Goal: Information Seeking & Learning: Check status

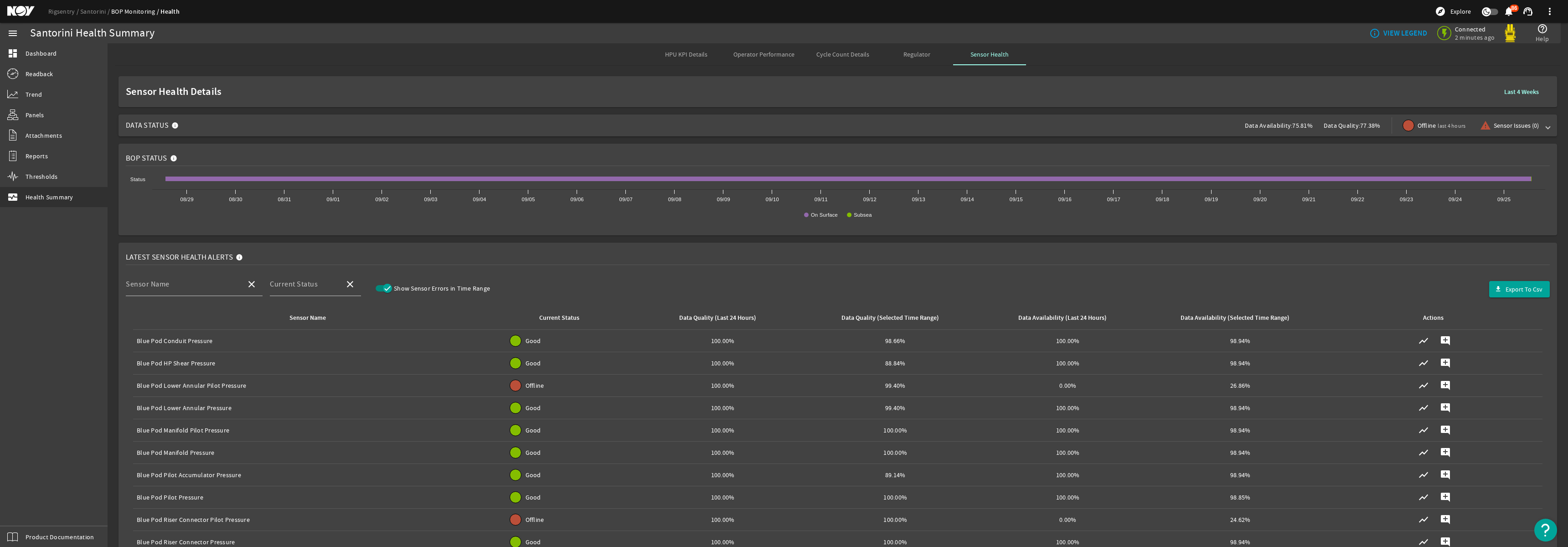
click at [759, 57] on span "Operator Performance" at bounding box center [764, 54] width 61 height 6
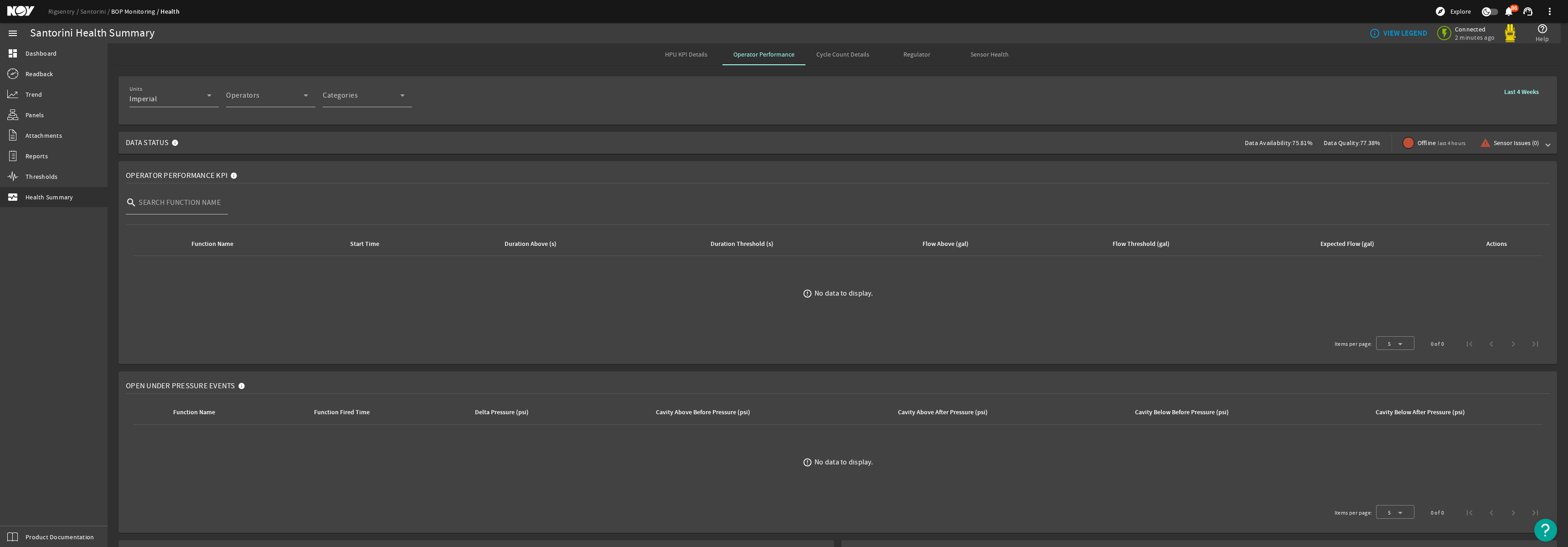
click at [827, 59] on span "Cycle Count Details" at bounding box center [842, 54] width 53 height 22
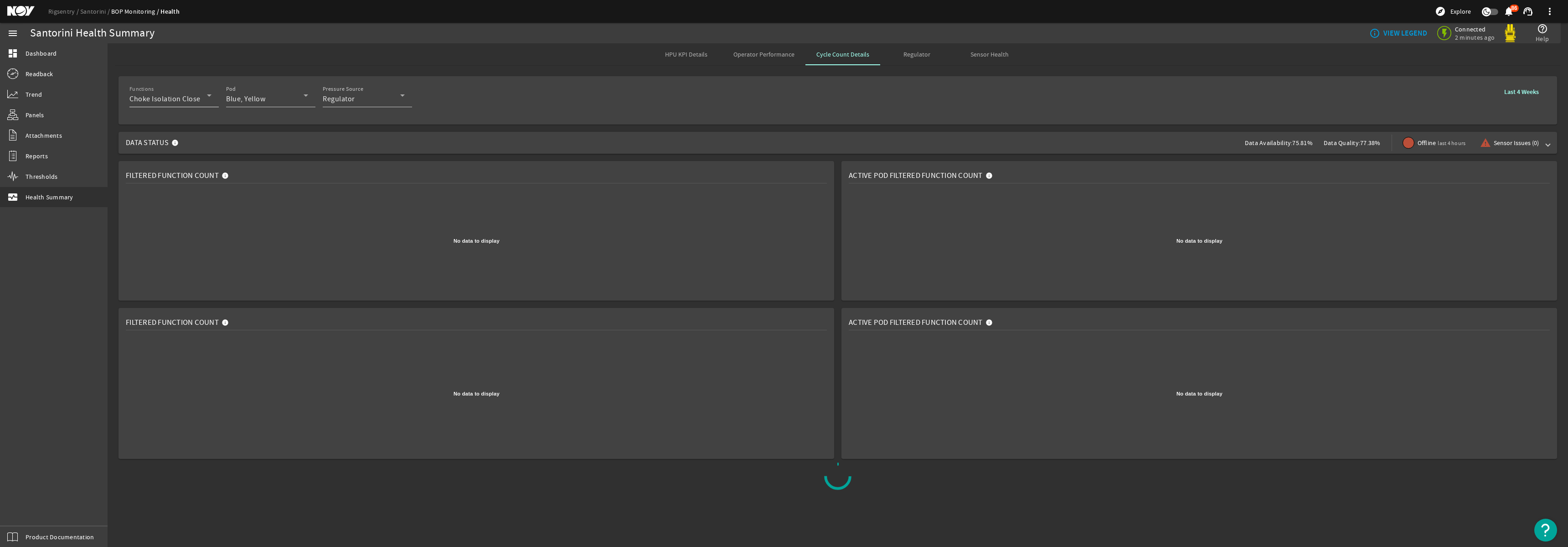
click at [188, 97] on span "Choke Isolation Close" at bounding box center [165, 99] width 71 height 9
click at [140, 123] on input "Select All" at bounding box center [138, 121] width 13 height 13
checkbox input "true"
click at [492, 52] on div at bounding box center [784, 274] width 1568 height 547
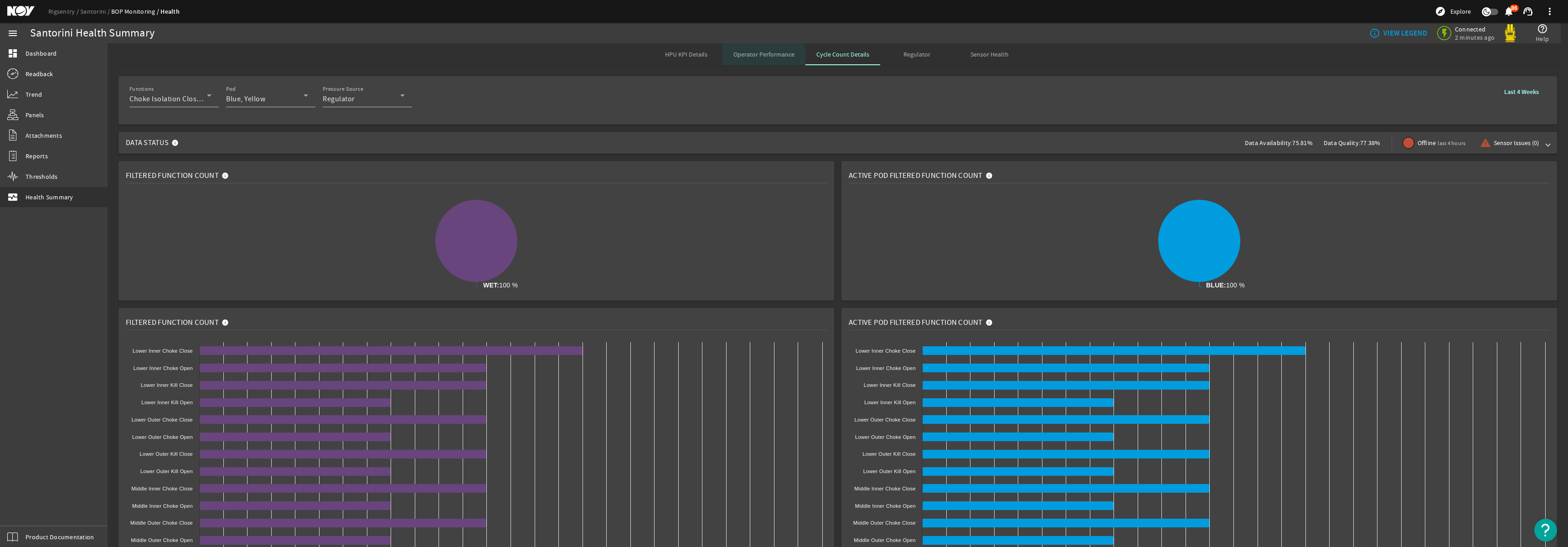
click at [747, 59] on span "Operator Performance" at bounding box center [764, 54] width 61 height 22
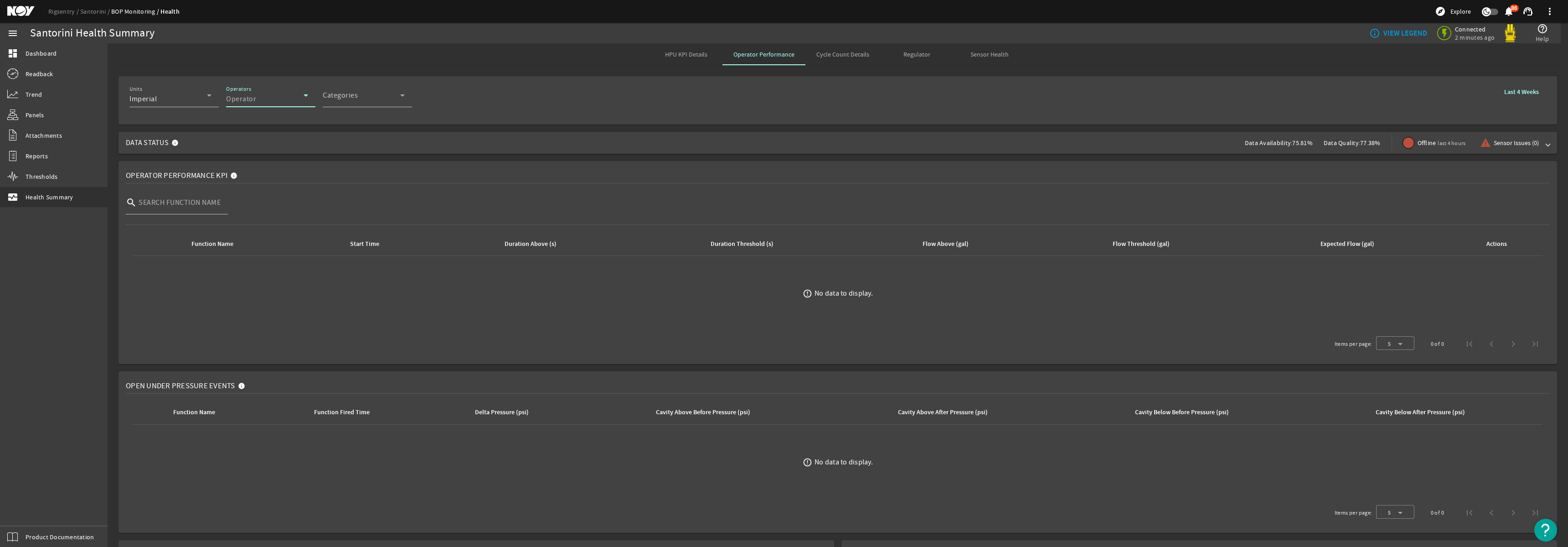
click at [261, 101] on div "Operator" at bounding box center [264, 99] width 77 height 11
click at [1206, 150] on div at bounding box center [784, 274] width 1568 height 547
click at [1521, 93] on b "Last 4 Weeks" at bounding box center [1521, 92] width 35 height 9
click at [1334, 63] on div "HPU KPI Details Operator Performance Cycle Count Details Regulator Sensor Health" at bounding box center [838, 54] width 1446 height 22
click at [248, 100] on span "Operator" at bounding box center [264, 99] width 77 height 11
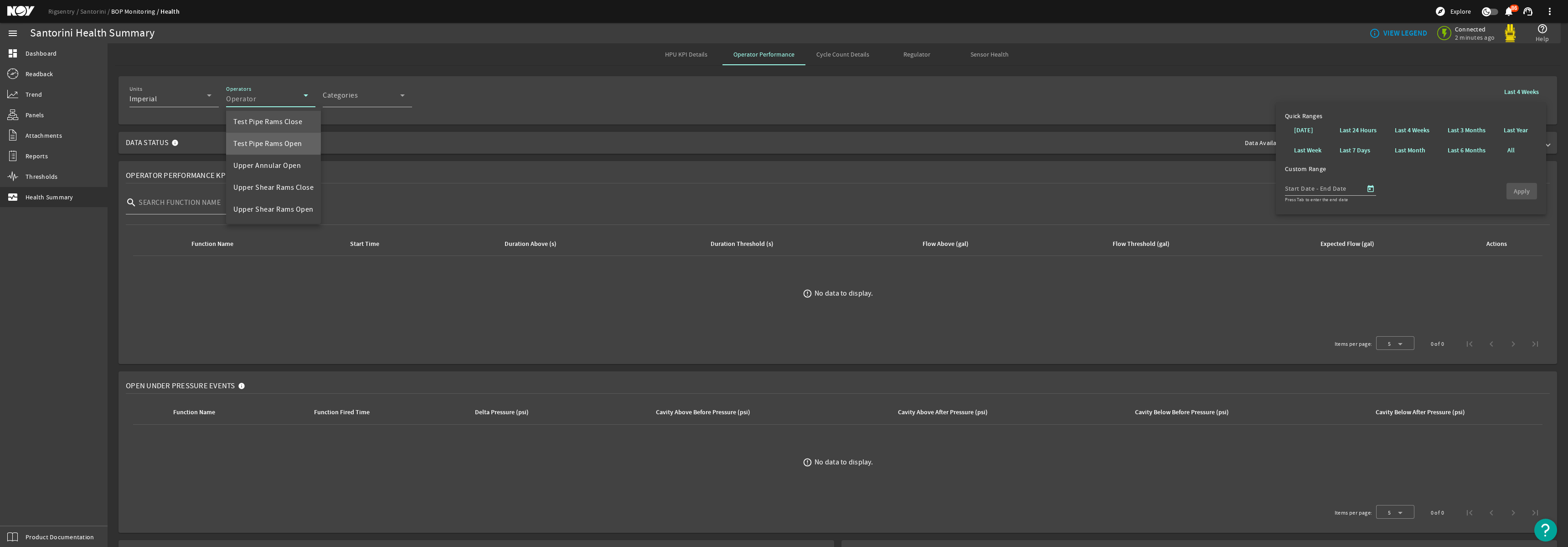
click at [242, 142] on span "Test Pipe Rams Open" at bounding box center [267, 144] width 69 height 11
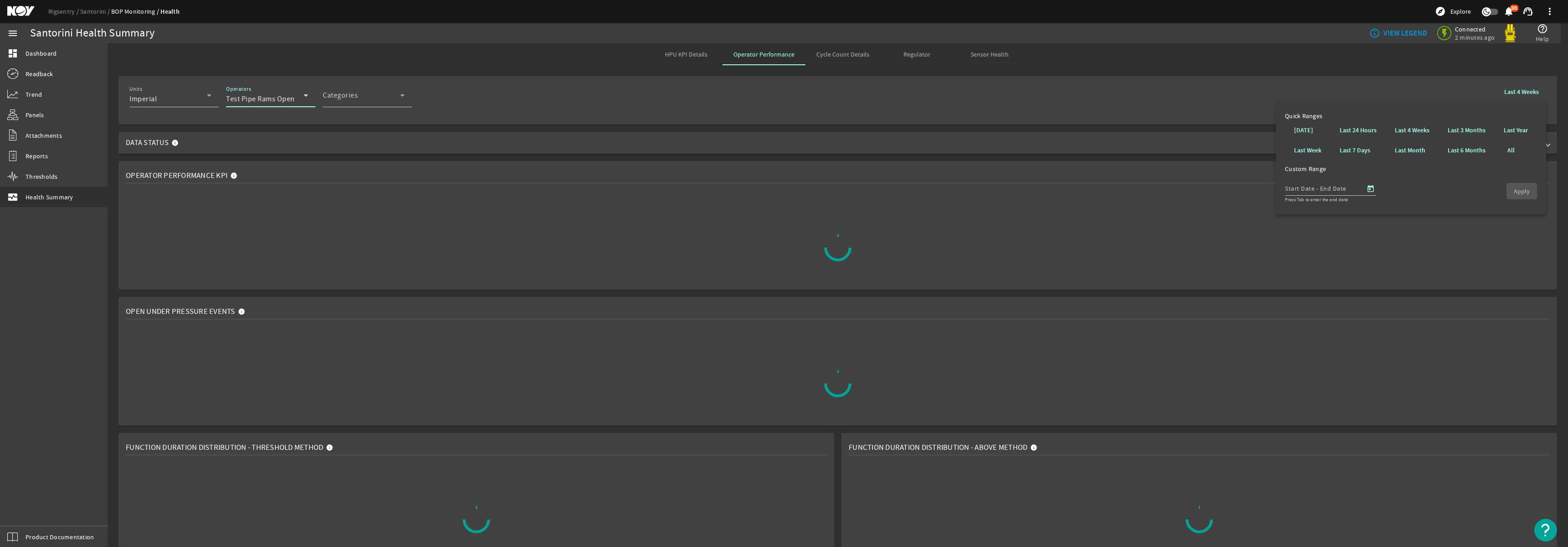
click at [265, 96] on span "Test Pipe Rams Open" at bounding box center [260, 99] width 69 height 9
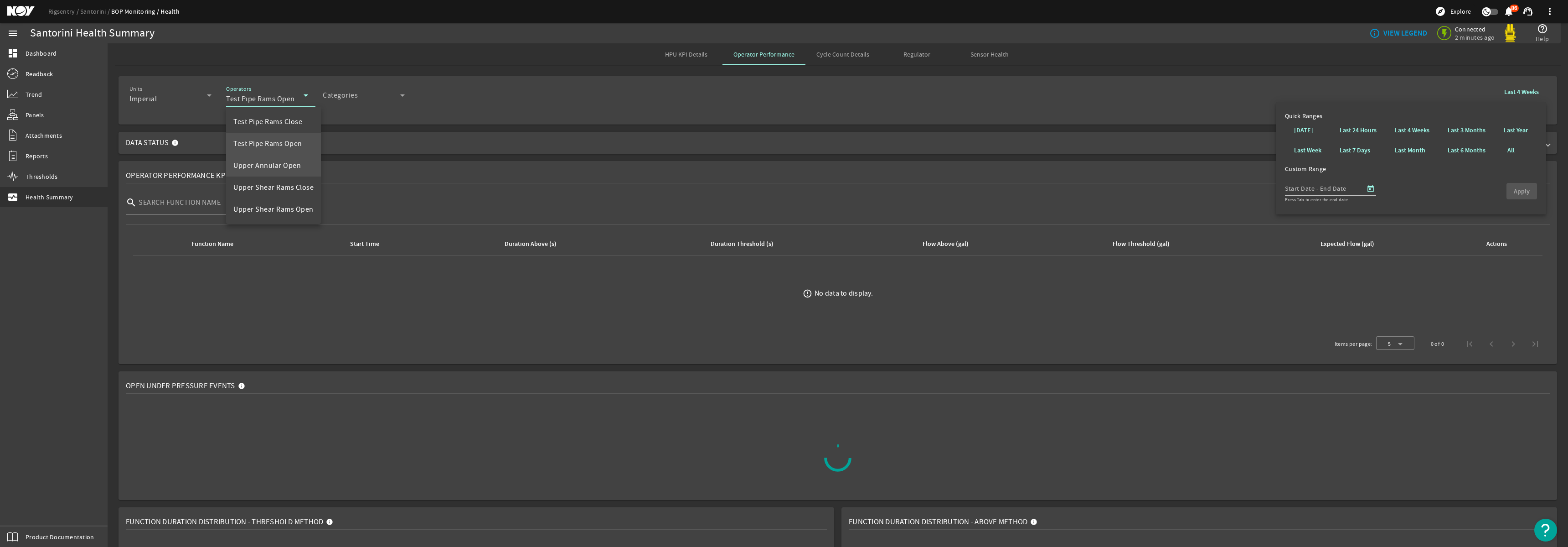
click at [261, 163] on span "Upper Annular Open" at bounding box center [267, 166] width 68 height 11
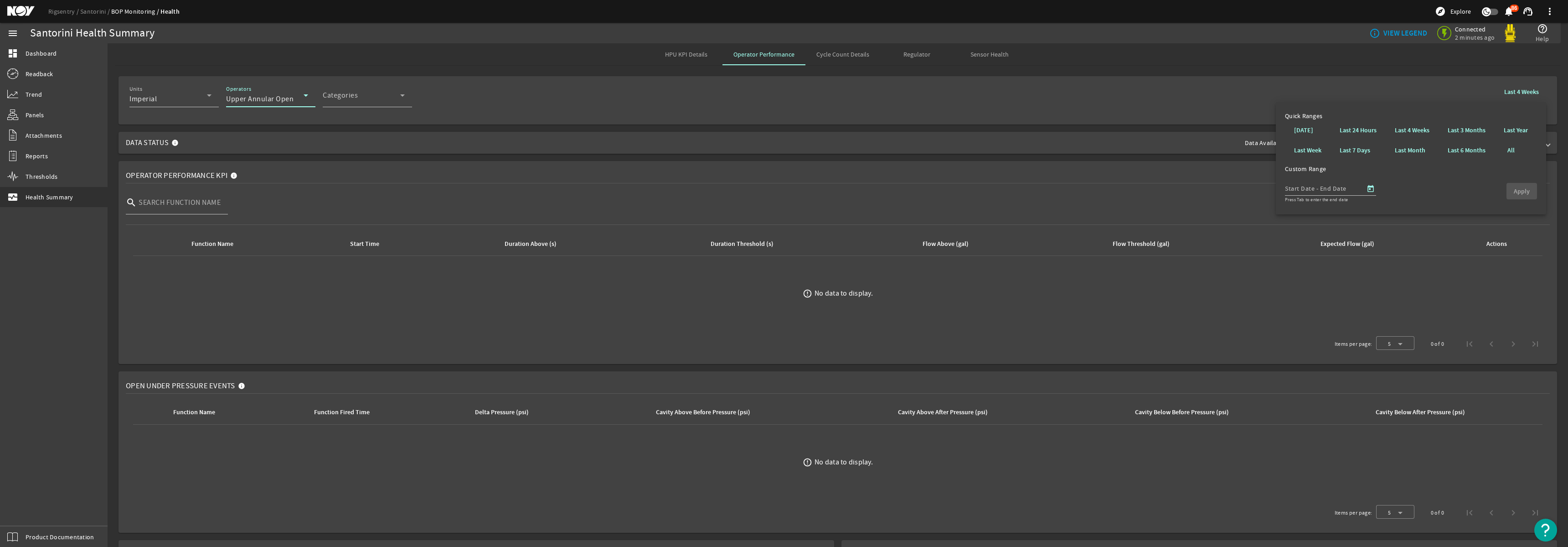
click at [270, 99] on span "Upper Annular Open" at bounding box center [259, 99] width 68 height 9
click at [259, 206] on span "Upper Shear Rams Open" at bounding box center [273, 210] width 80 height 11
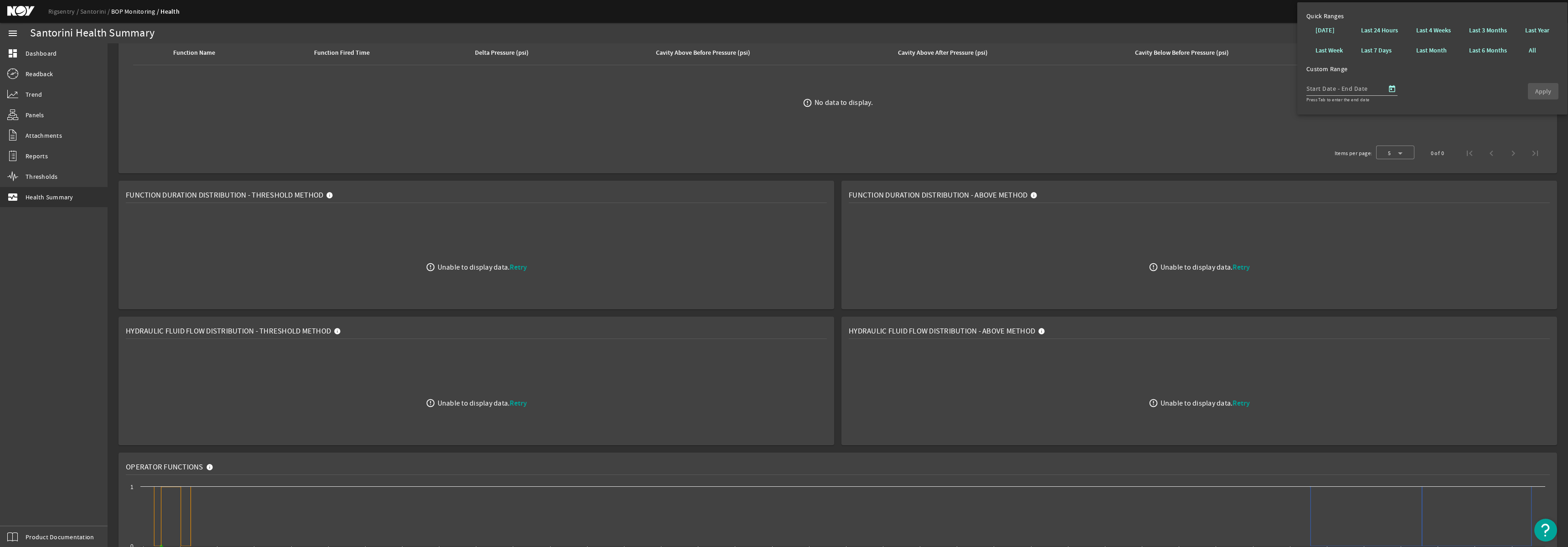
scroll to position [408, 0]
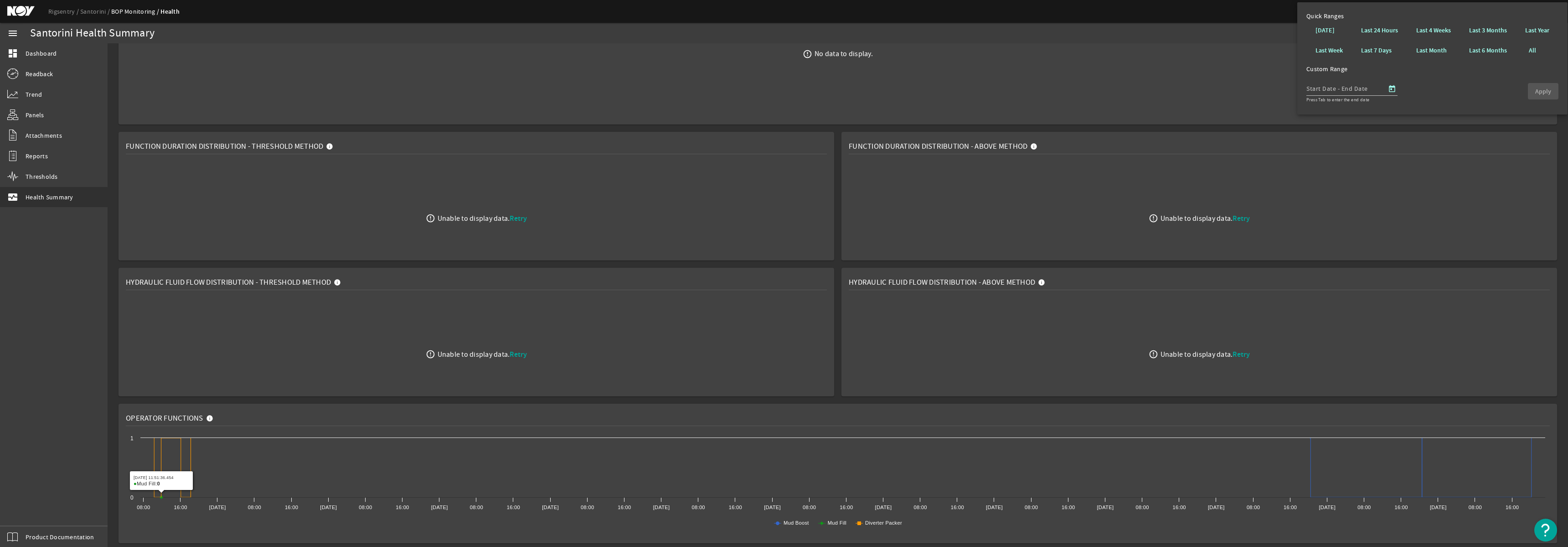
click at [1151, 36] on div "info_outline VIEW LEGEND Connected 2 minutes ago help_outline Help" at bounding box center [1155, 33] width 796 height 21
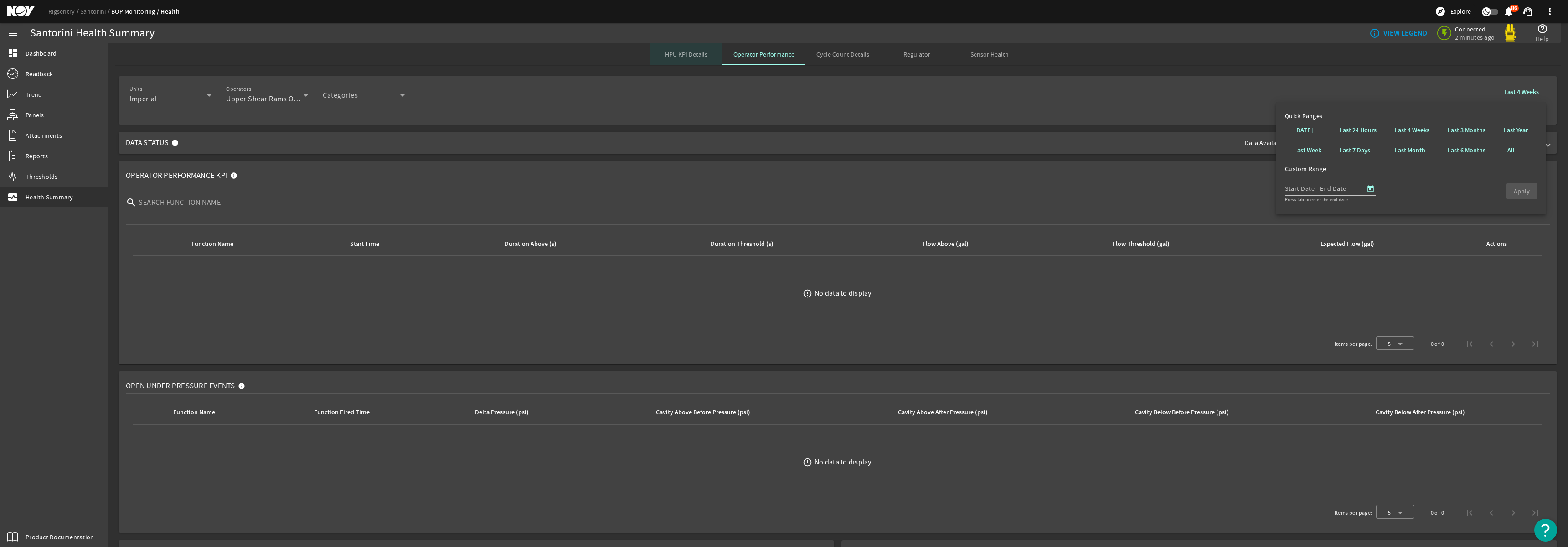
click at [690, 60] on span "HPU KPI Details" at bounding box center [687, 54] width 43 height 22
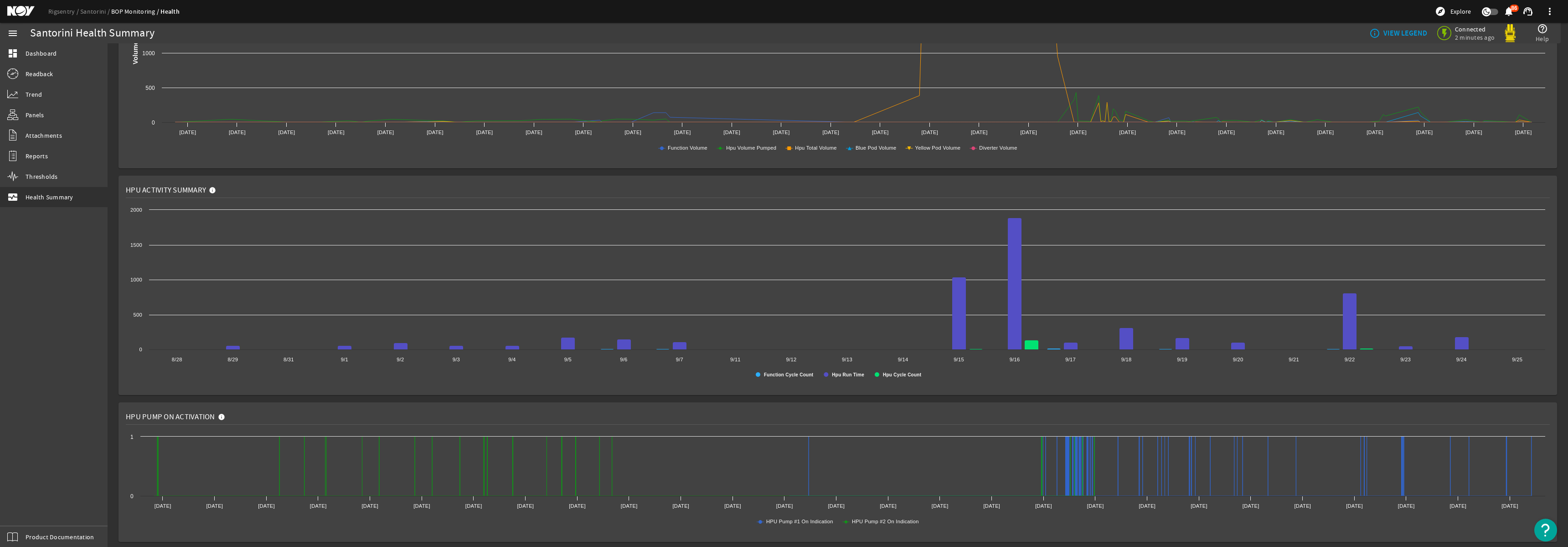
scroll to position [549, 0]
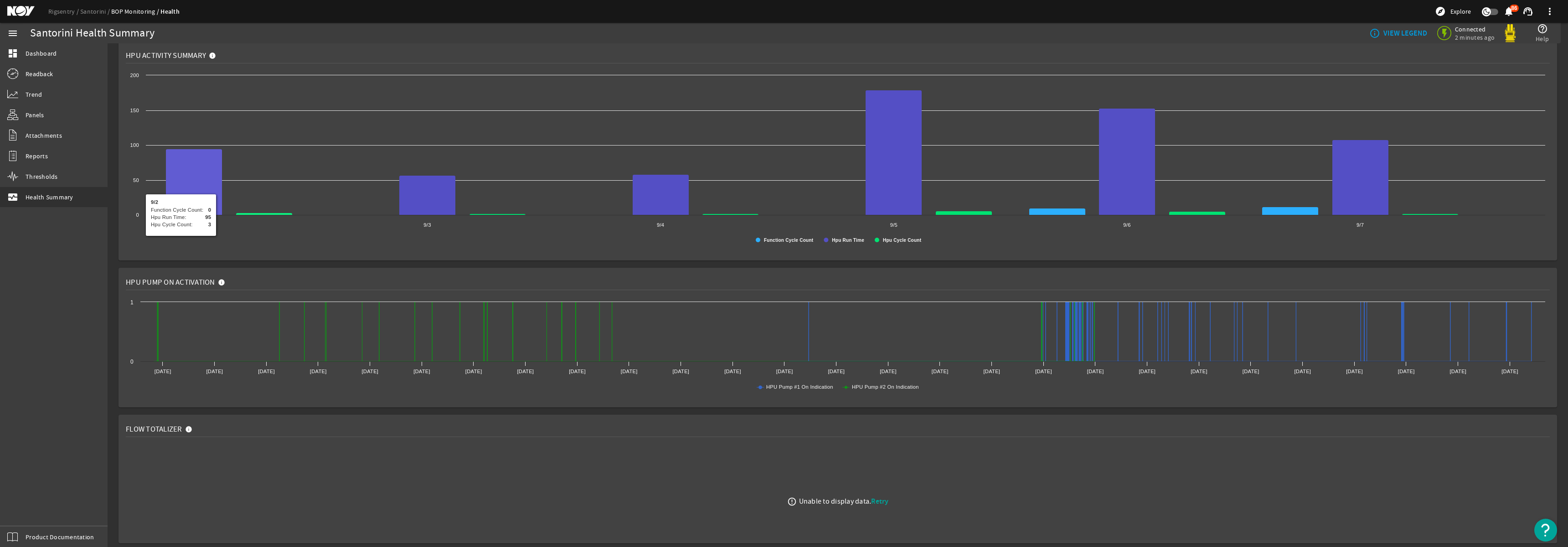
click at [113, 160] on rigsentry-mat-card "HPU Activity Summary Created with Highcharts 11.1.0 Function Cycle Count Hpu Ru…" at bounding box center [838, 150] width 1460 height 227
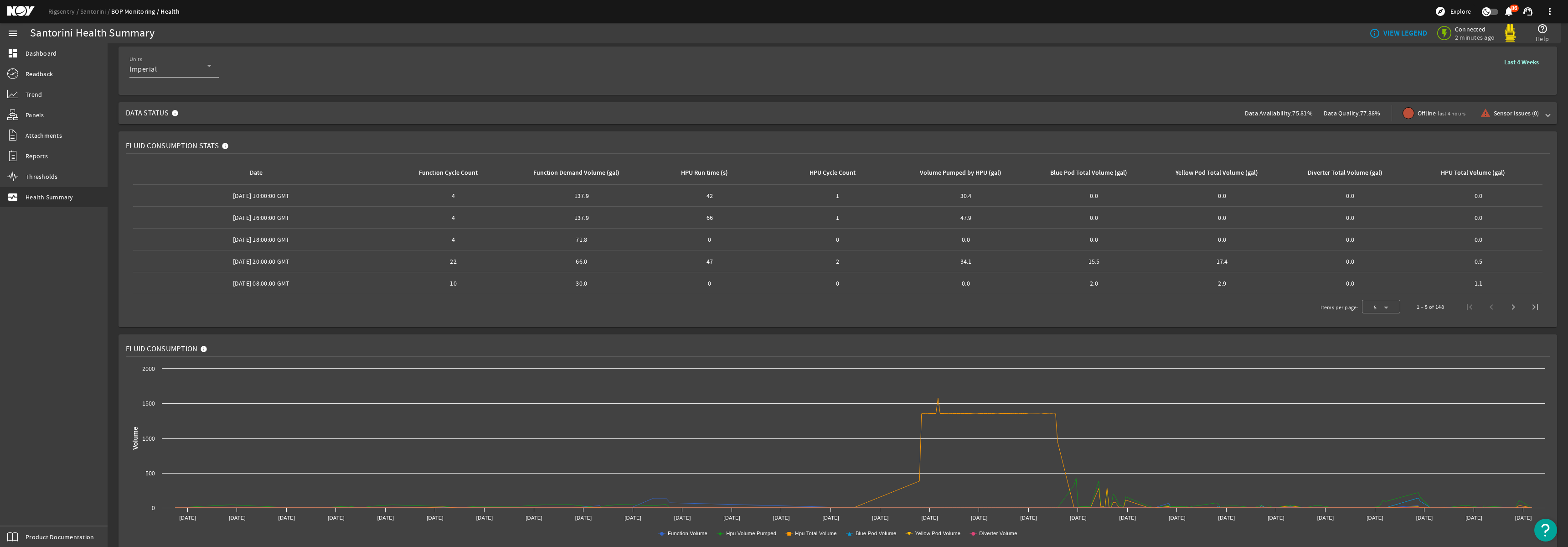
scroll to position [0, 0]
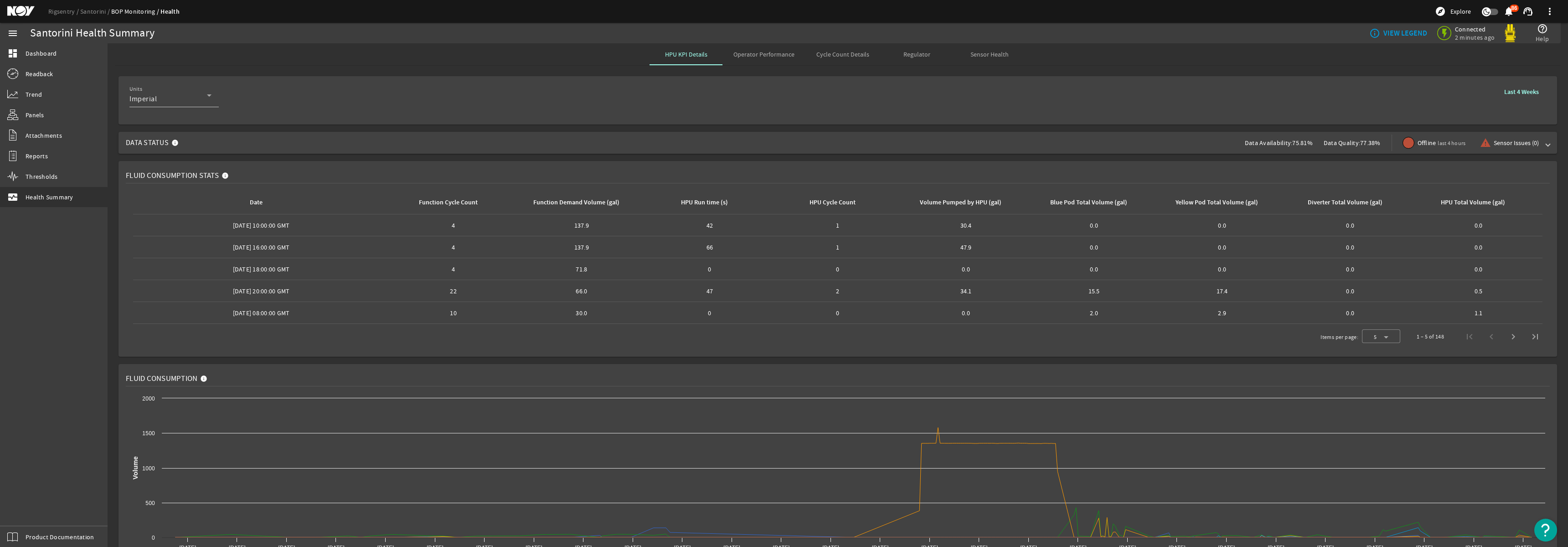
click at [911, 55] on span "Regulator" at bounding box center [917, 54] width 27 height 6
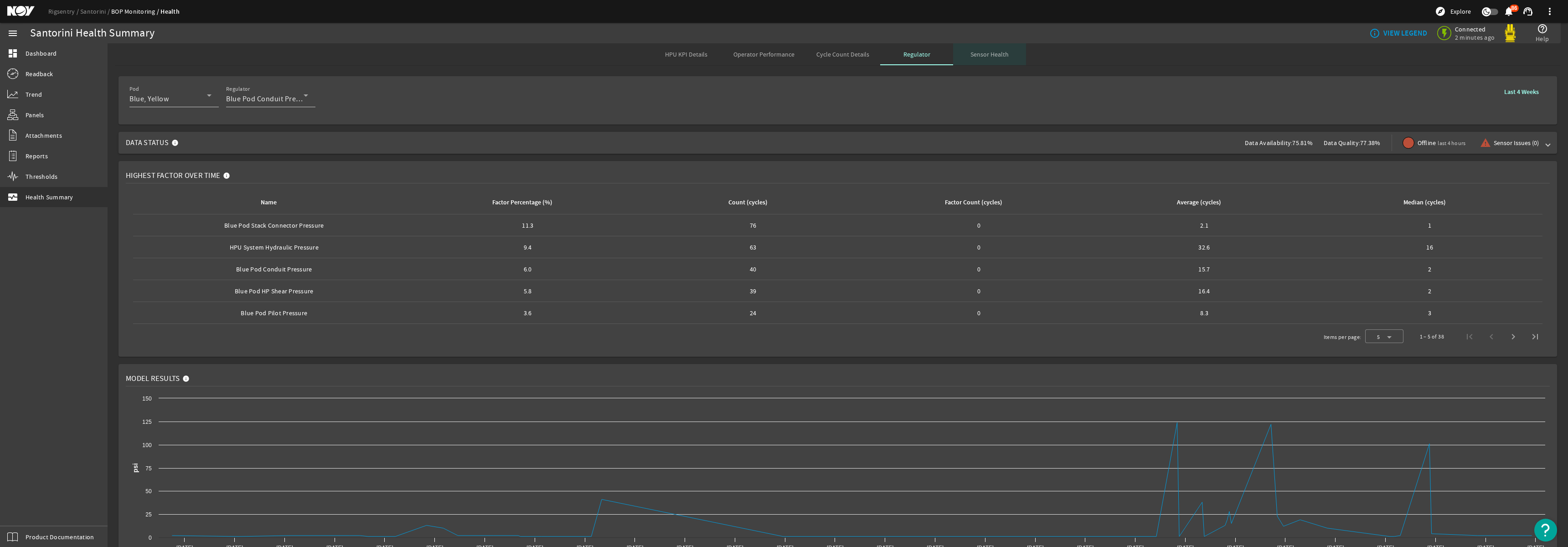
click at [990, 55] on span "Sensor Health" at bounding box center [989, 54] width 38 height 6
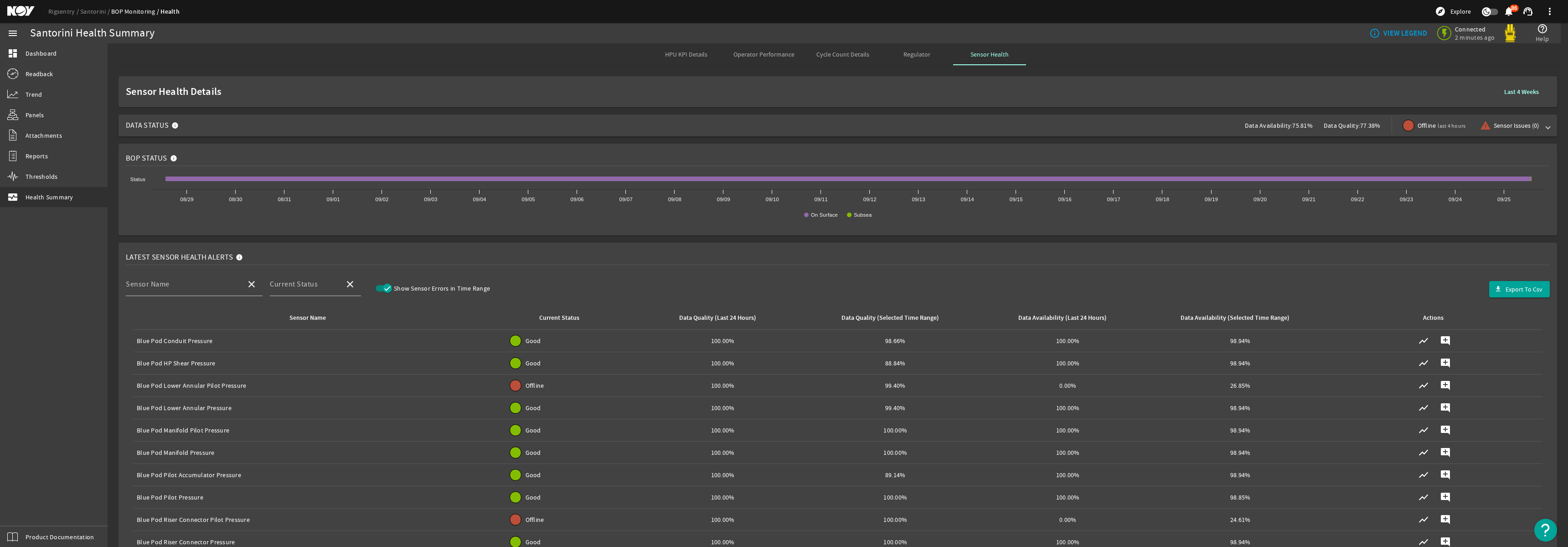
click at [1546, 125] on span at bounding box center [1548, 125] width 4 height 9
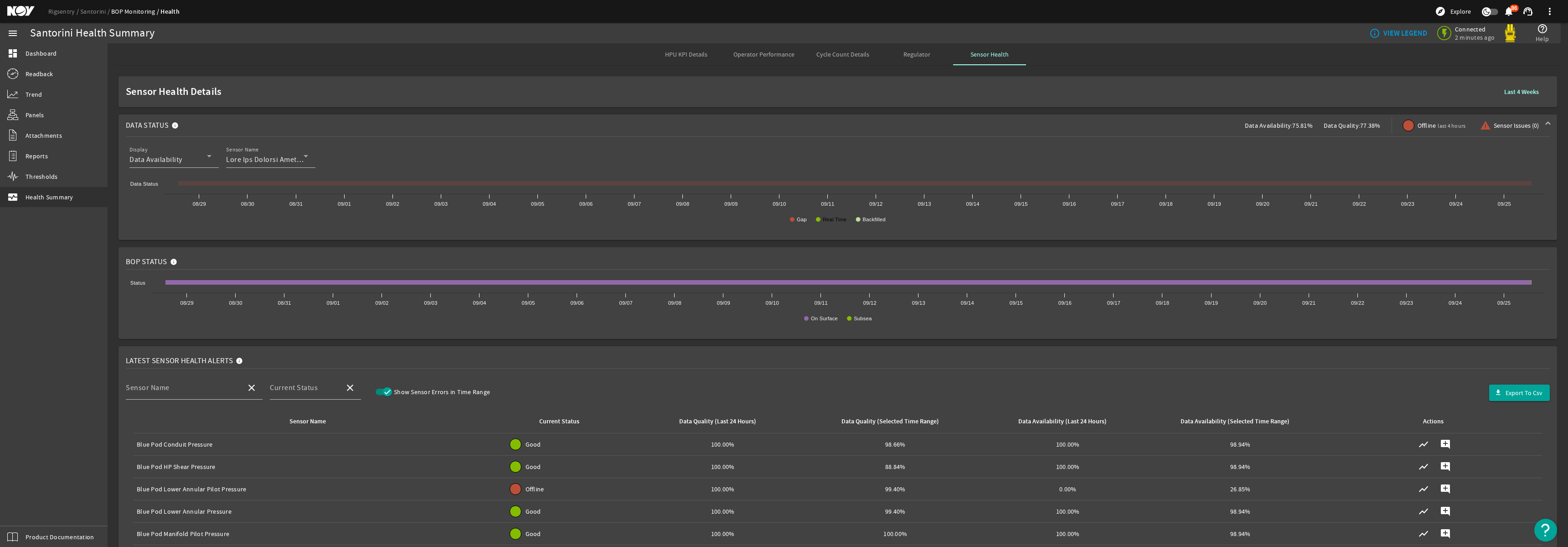
click at [838, 220] on text "Real Time" at bounding box center [835, 219] width 24 height 5
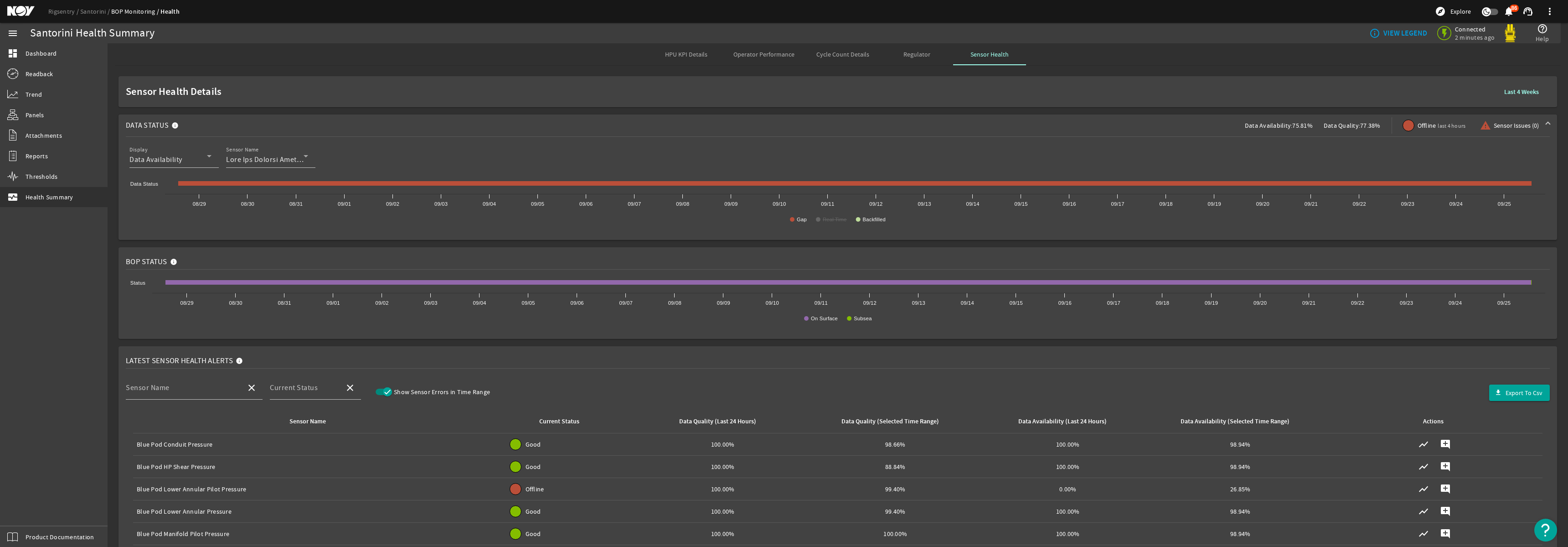
click at [832, 221] on text "Real Time" at bounding box center [835, 219] width 24 height 5
click at [801, 221] on text "Gap" at bounding box center [802, 219] width 10 height 5
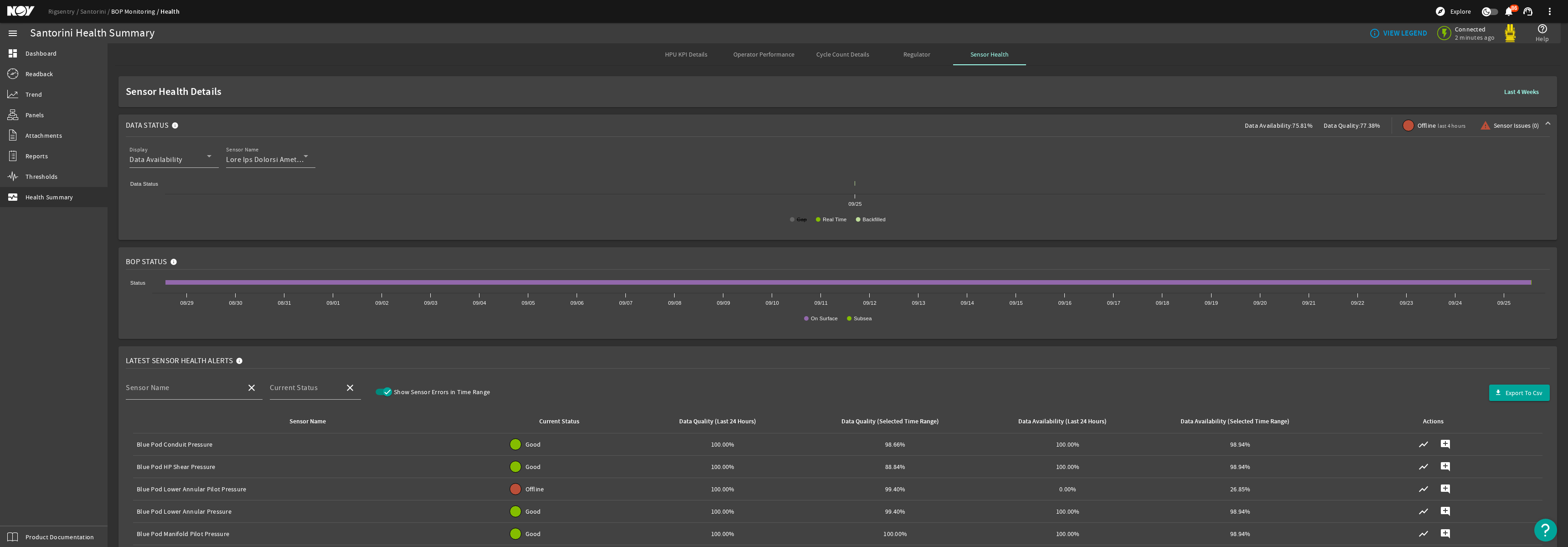
click at [797, 222] on text "Gap" at bounding box center [802, 219] width 10 height 5
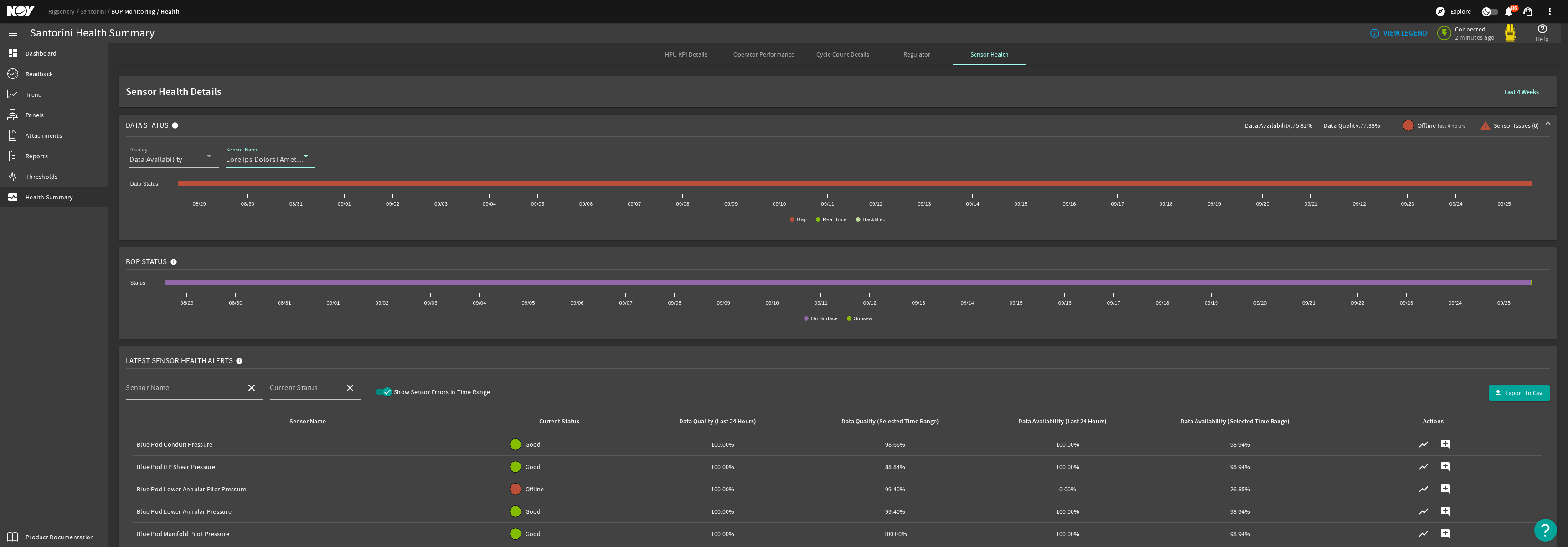
click at [307, 157] on icon at bounding box center [306, 156] width 11 height 11
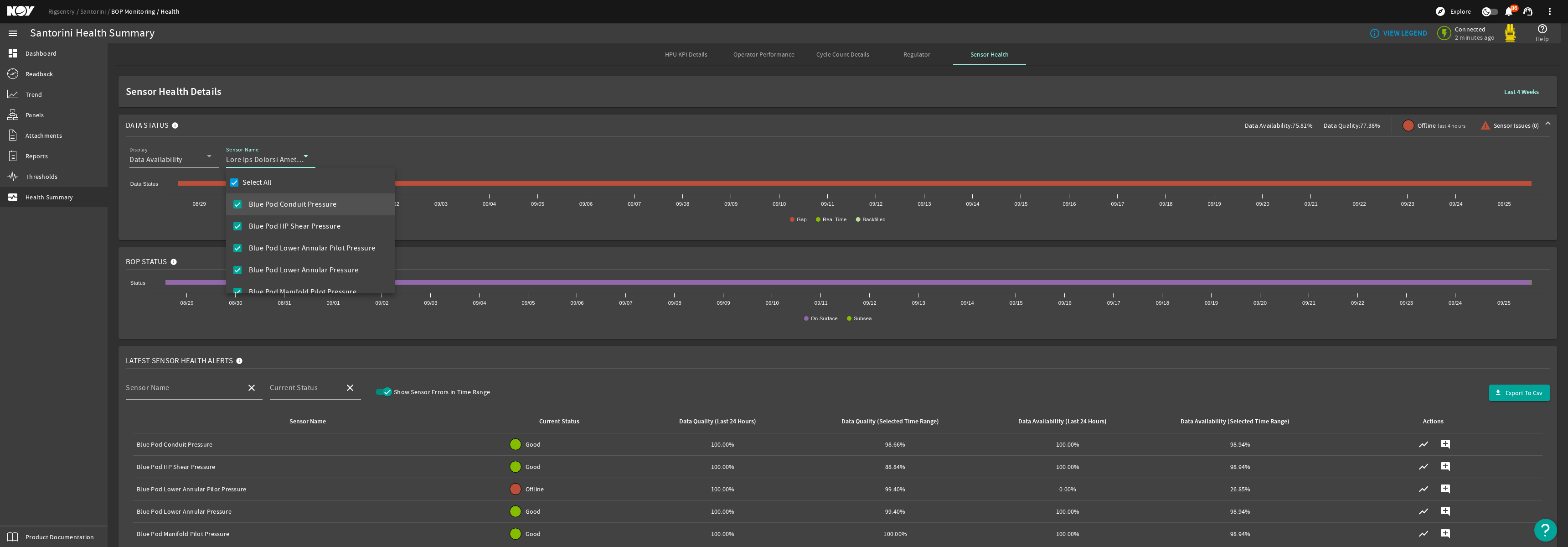
click at [537, 46] on div at bounding box center [784, 274] width 1568 height 547
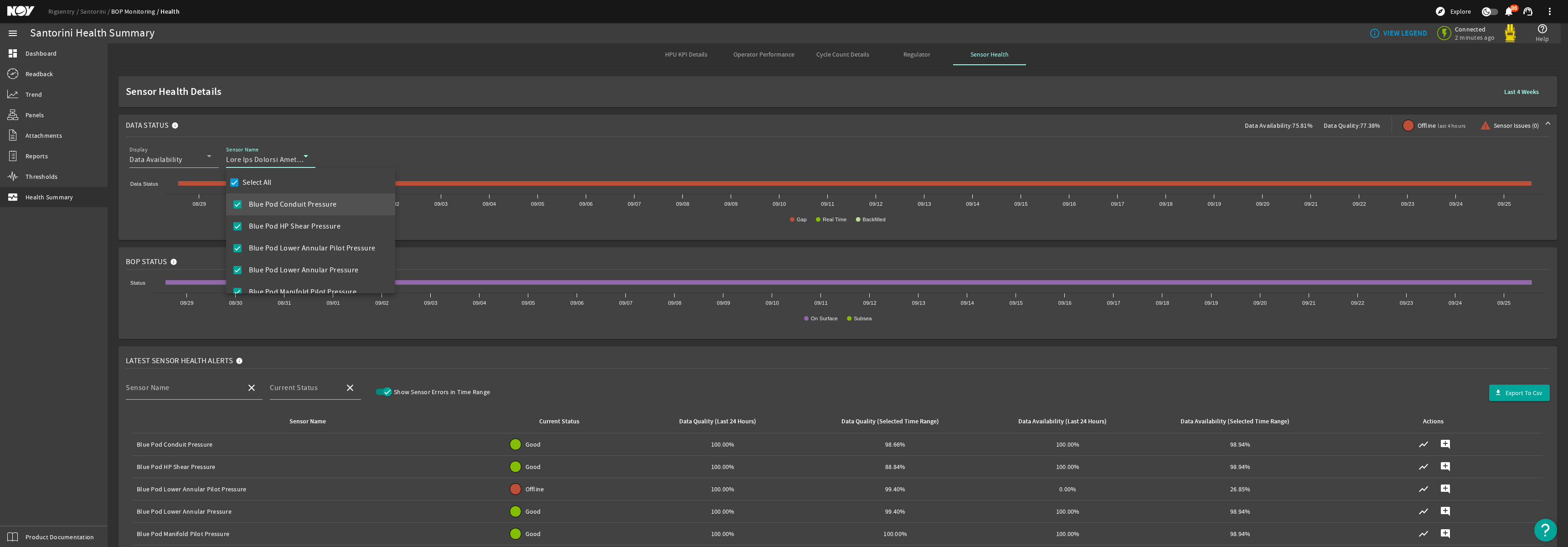
click at [189, 161] on div at bounding box center [784, 274] width 1568 height 547
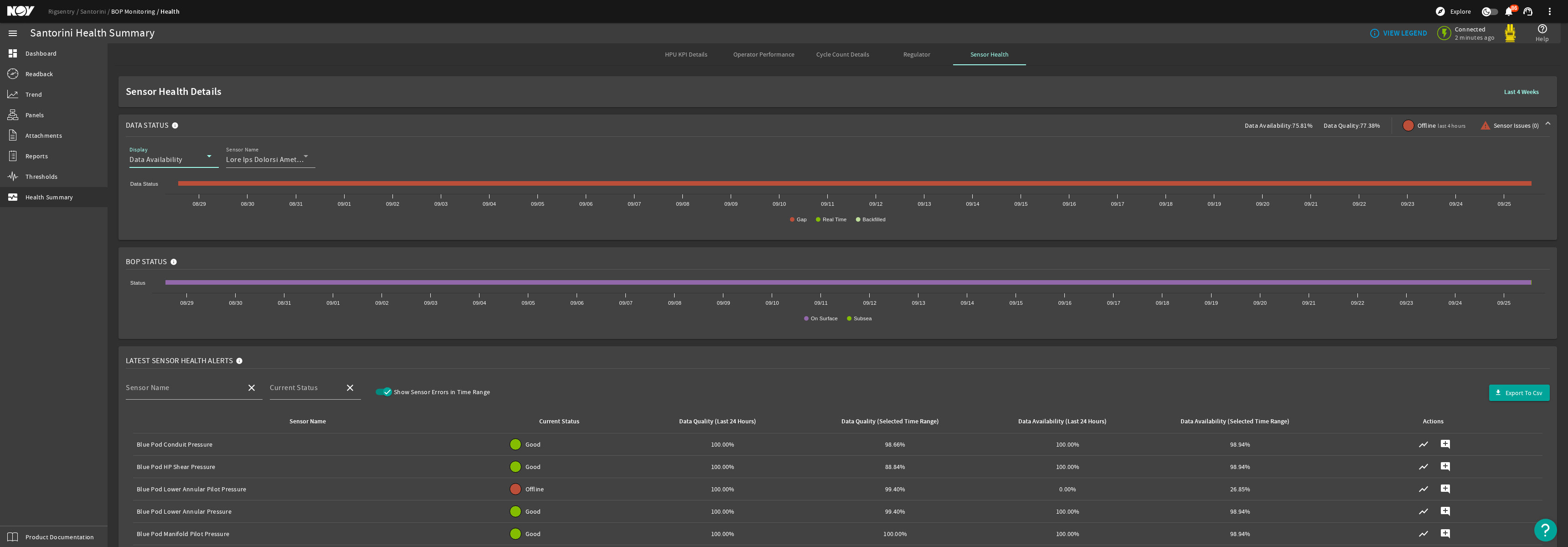
click at [204, 159] on icon at bounding box center [209, 156] width 11 height 11
click at [165, 208] on span "Data Quality" at bounding box center [157, 204] width 40 height 11
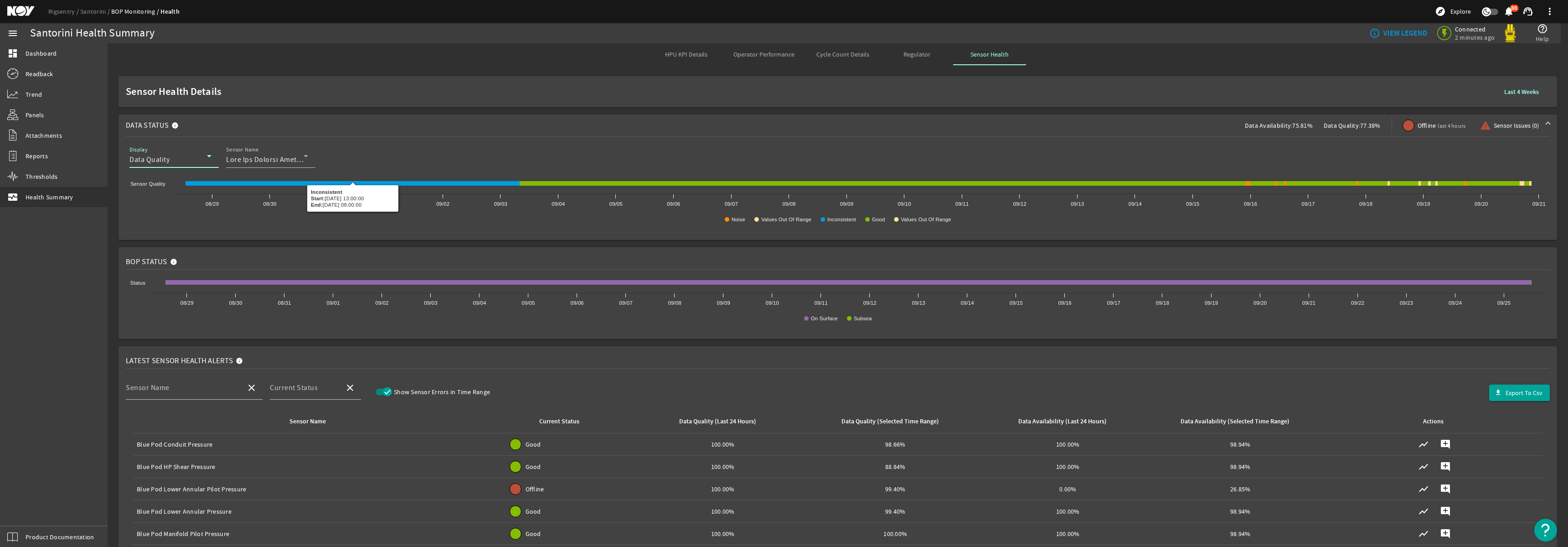
click at [211, 150] on icon at bounding box center [209, 156] width 11 height 11
click at [181, 185] on span "Data Availability" at bounding box center [163, 183] width 53 height 11
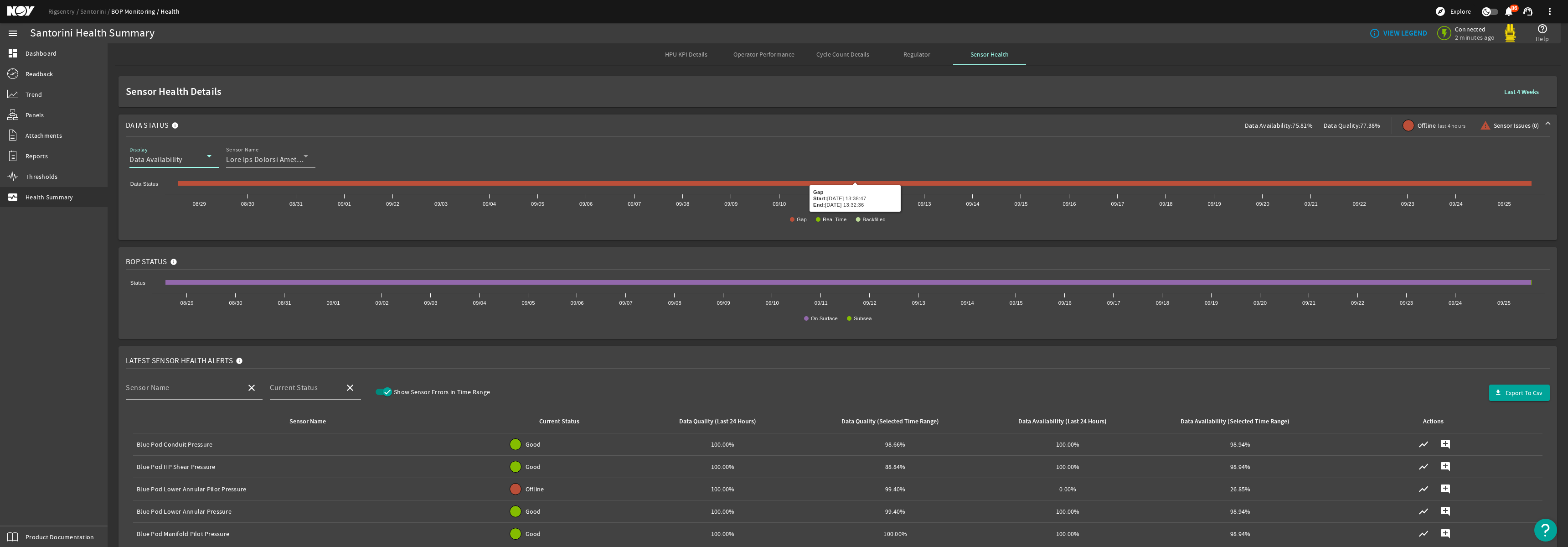
scroll to position [186, 0]
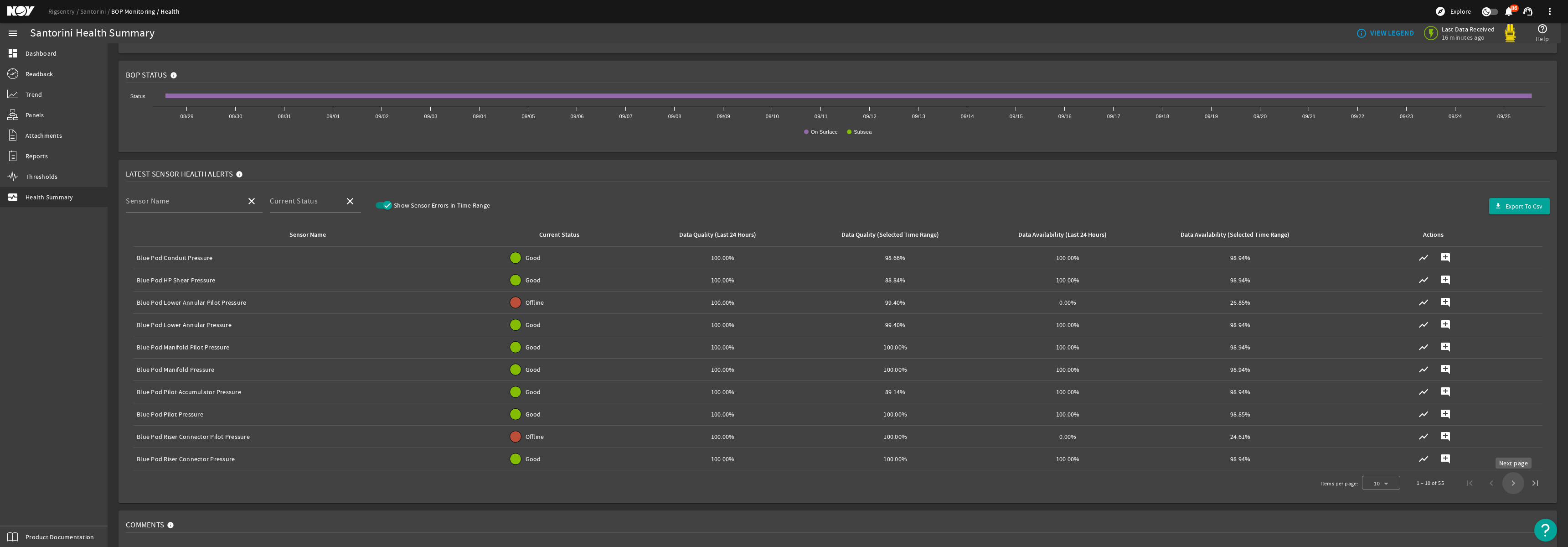
click at [1514, 478] on span "Next page" at bounding box center [1513, 483] width 22 height 22
click at [1514, 481] on span "Next page" at bounding box center [1513, 483] width 22 height 22
click at [1514, 480] on span "Next page" at bounding box center [1513, 483] width 22 height 22
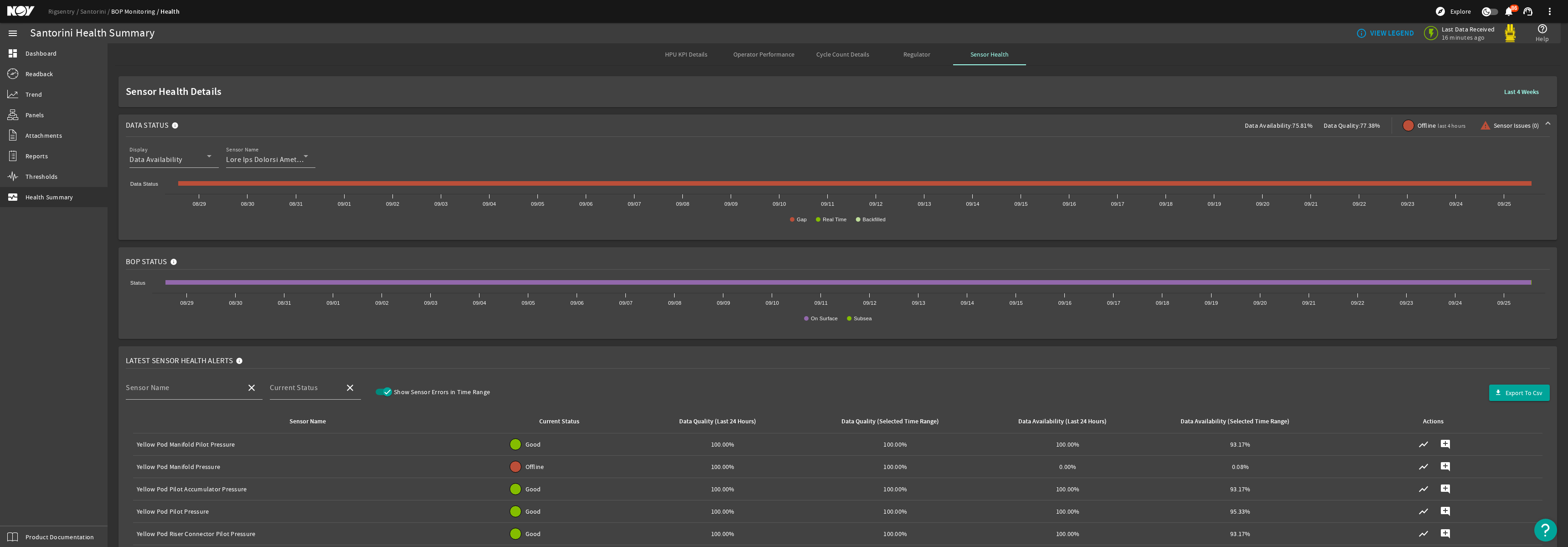
click at [1407, 126] on div at bounding box center [1409, 125] width 11 height 11
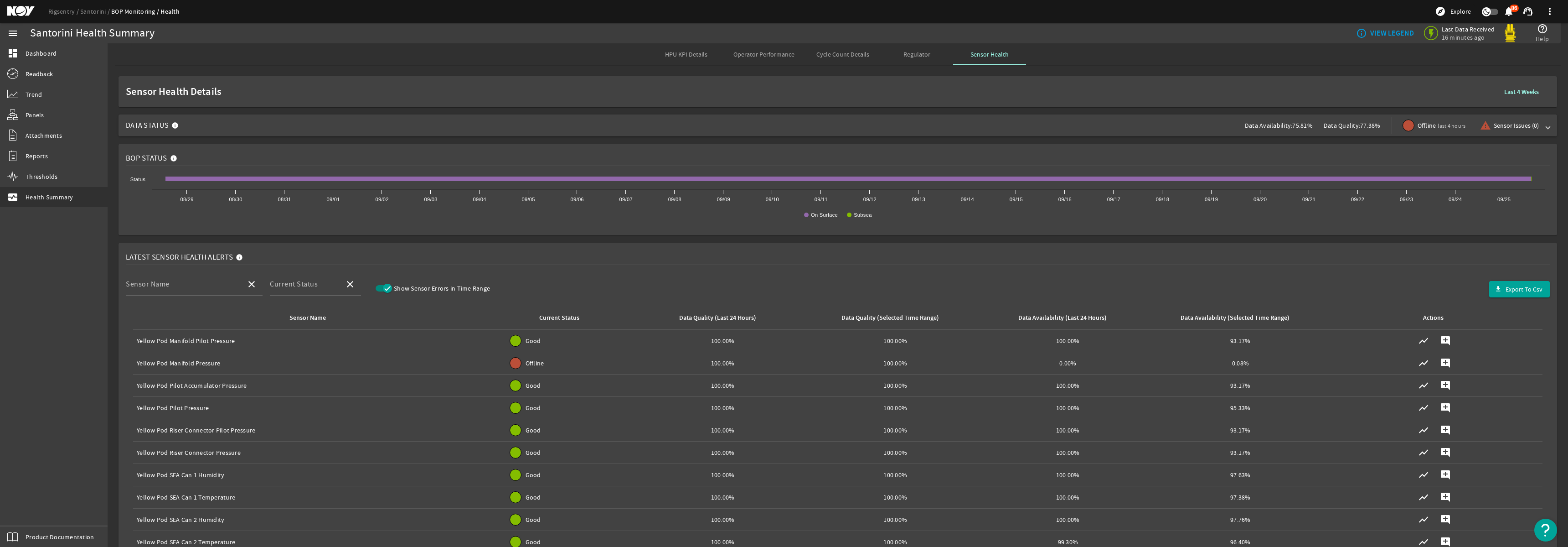
click at [1411, 127] on div at bounding box center [1409, 125] width 11 height 11
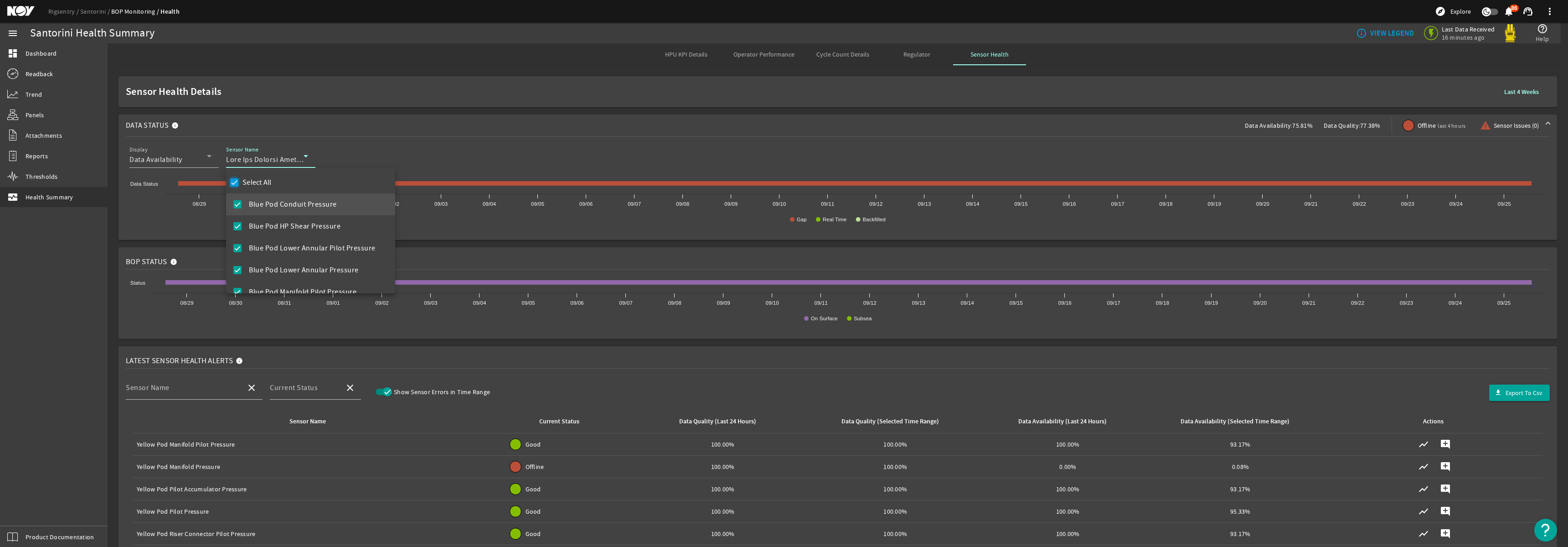
click at [235, 184] on input "Select All" at bounding box center [234, 182] width 13 height 13
checkbox input "false"
click at [235, 204] on mat-pseudo-checkbox at bounding box center [237, 204] width 8 height 8
click at [410, 138] on div at bounding box center [784, 274] width 1568 height 547
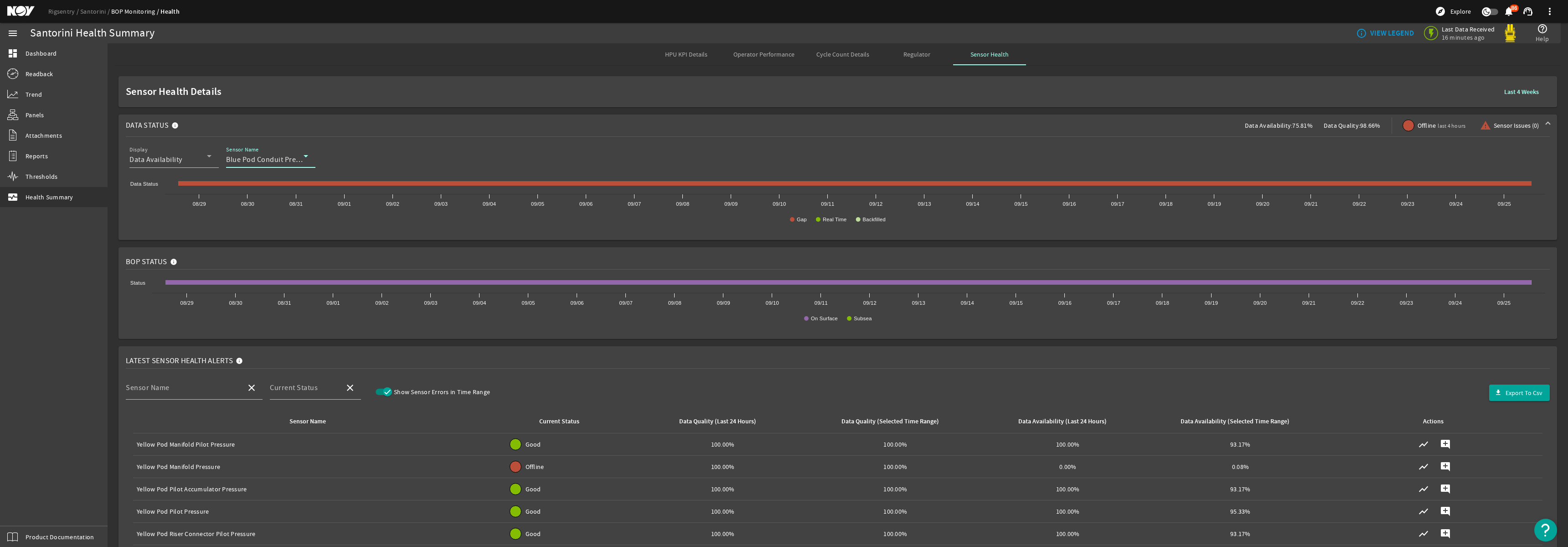
click at [292, 161] on span "Blue Pod Conduit Pressure" at bounding box center [270, 160] width 88 height 9
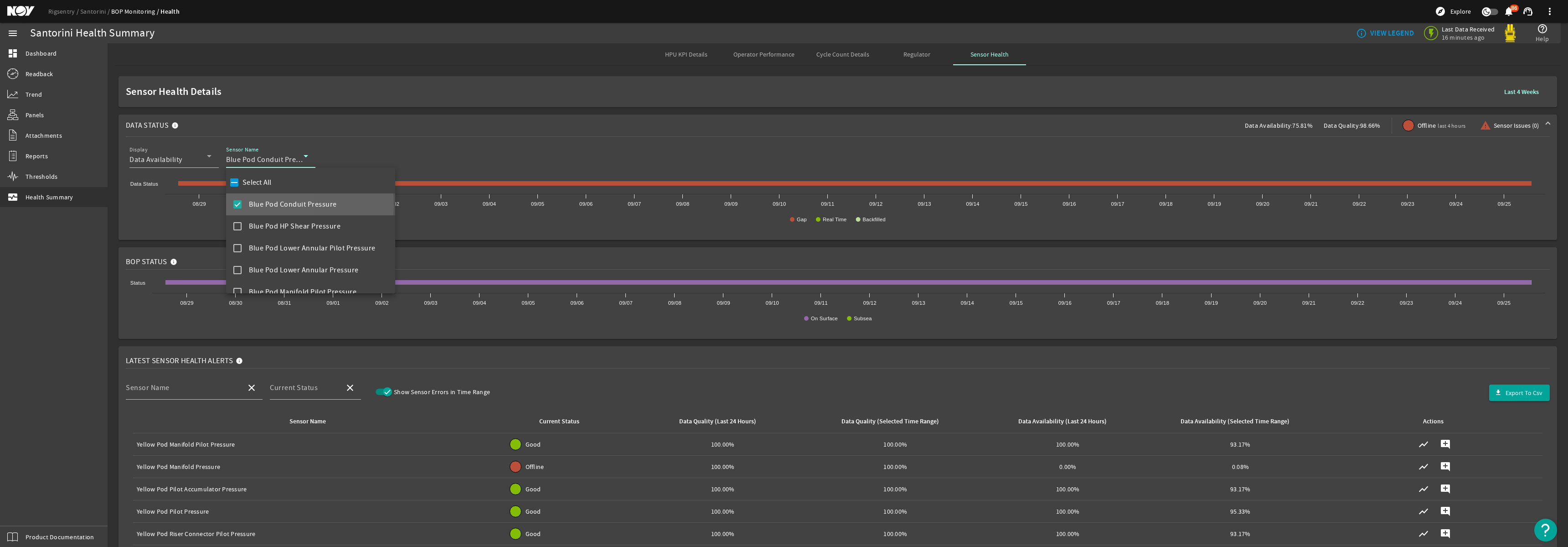
click at [237, 206] on mat-pseudo-checkbox at bounding box center [237, 204] width 8 height 8
click at [239, 224] on mat-pseudo-checkbox at bounding box center [237, 226] width 8 height 8
drag, startPoint x: 947, startPoint y: 93, endPoint x: 1337, endPoint y: 174, distance: 398.3
click at [947, 93] on div at bounding box center [784, 274] width 1568 height 547
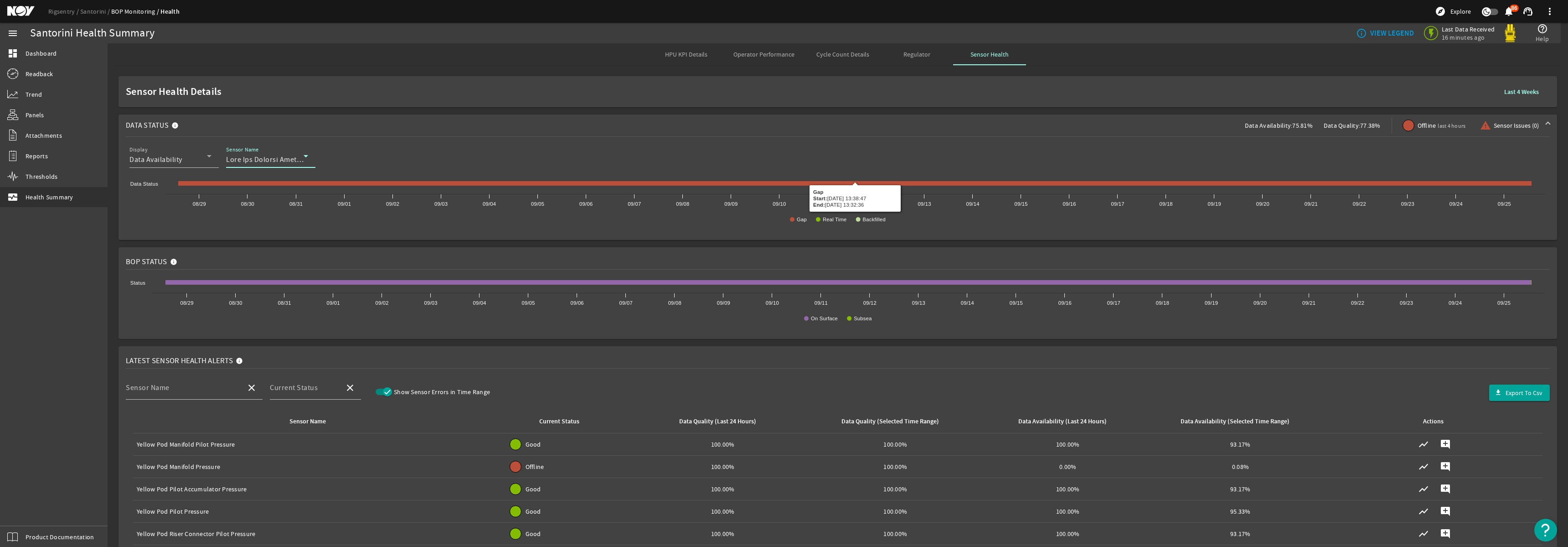
click at [288, 164] on div at bounding box center [264, 160] width 77 height 11
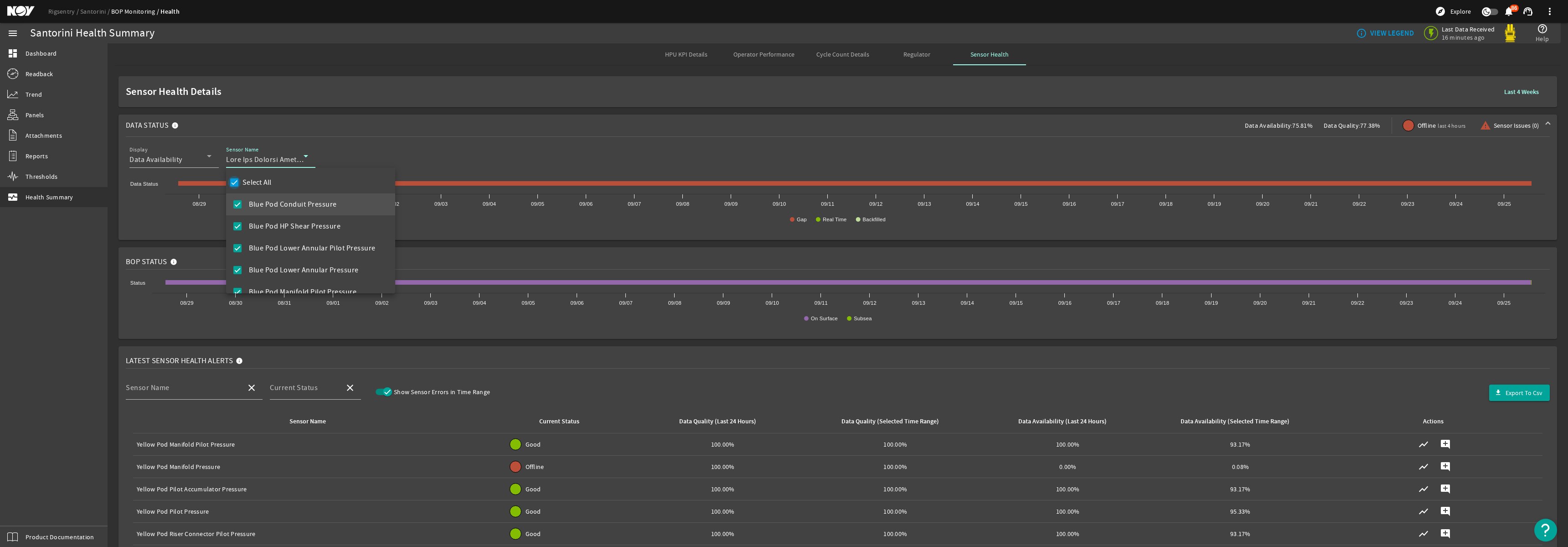
click at [234, 185] on input "Select All" at bounding box center [234, 182] width 13 height 13
checkbox input "false"
click at [261, 161] on div at bounding box center [784, 274] width 1568 height 547
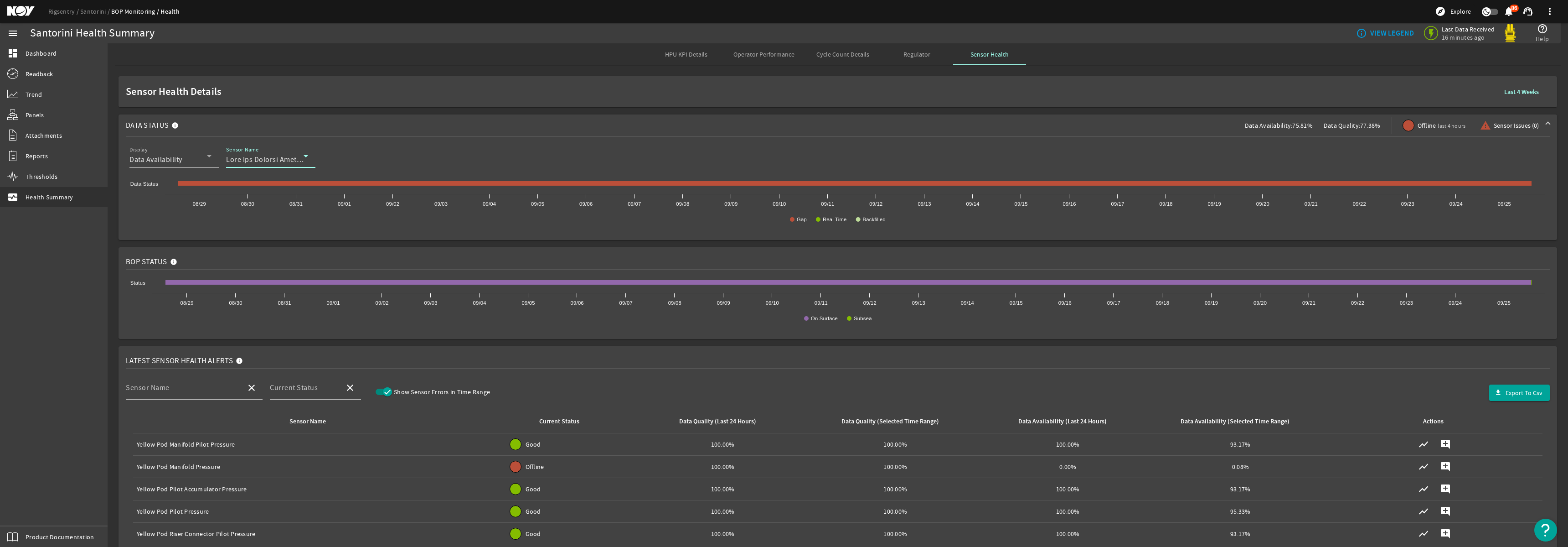
click at [277, 154] on div at bounding box center [264, 160] width 77 height 11
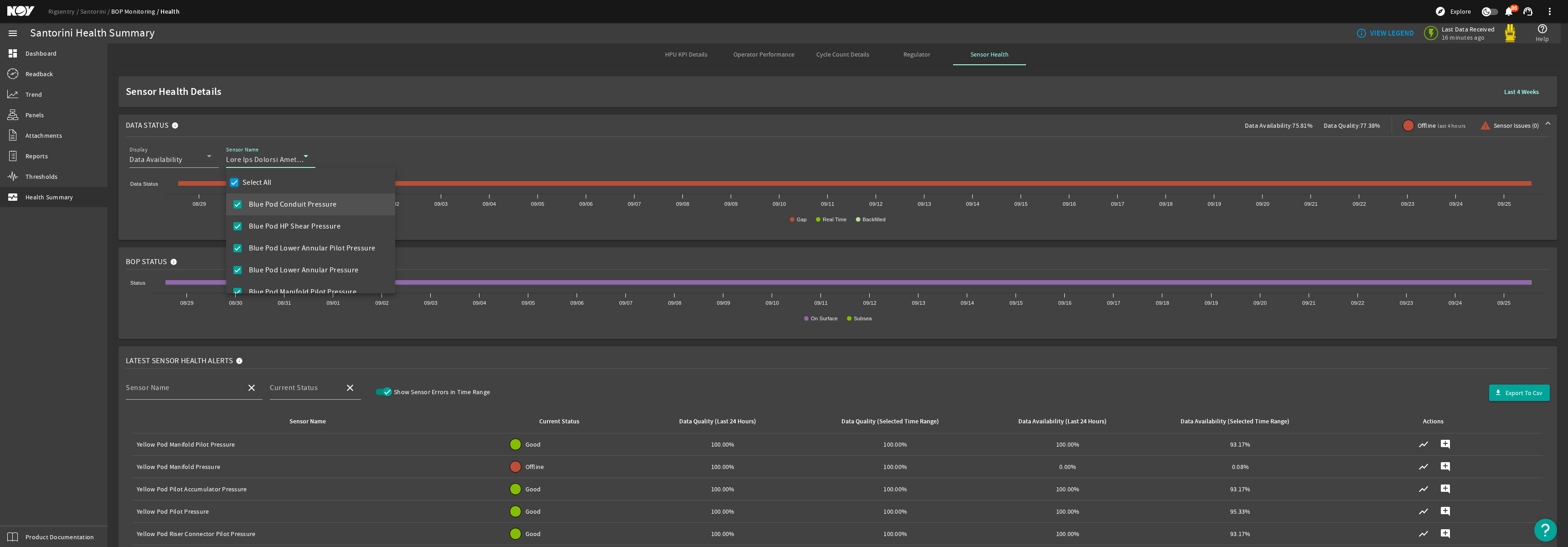
click at [234, 183] on input "Select All" at bounding box center [234, 182] width 13 height 13
checkbox input "false"
click at [239, 261] on mat-pseudo-checkbox at bounding box center [237, 261] width 8 height 8
click at [435, 66] on div at bounding box center [784, 274] width 1568 height 547
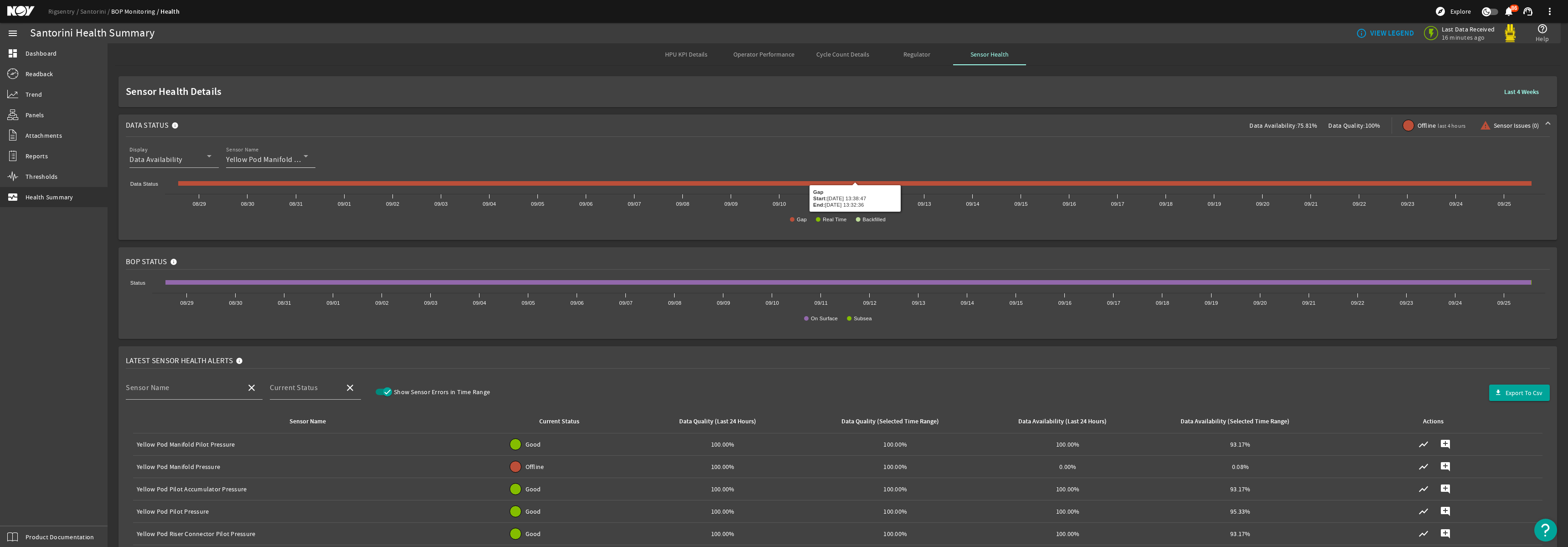
click at [306, 159] on icon at bounding box center [306, 156] width 11 height 11
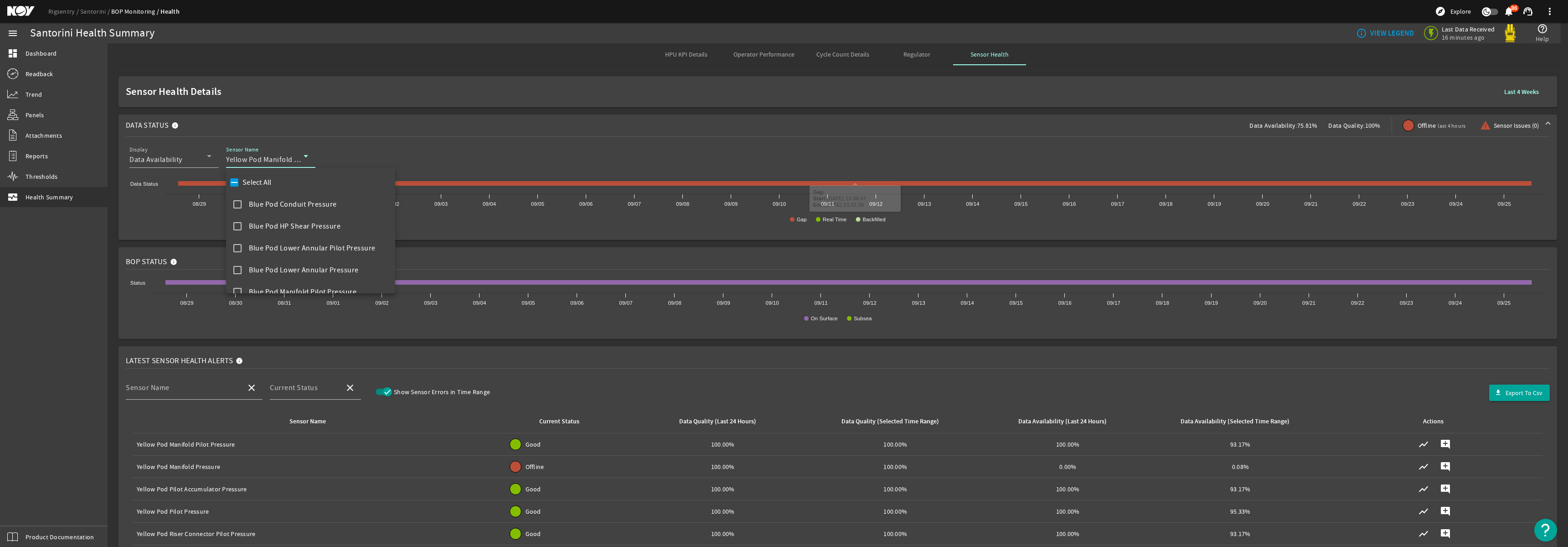
scroll to position [820, 0]
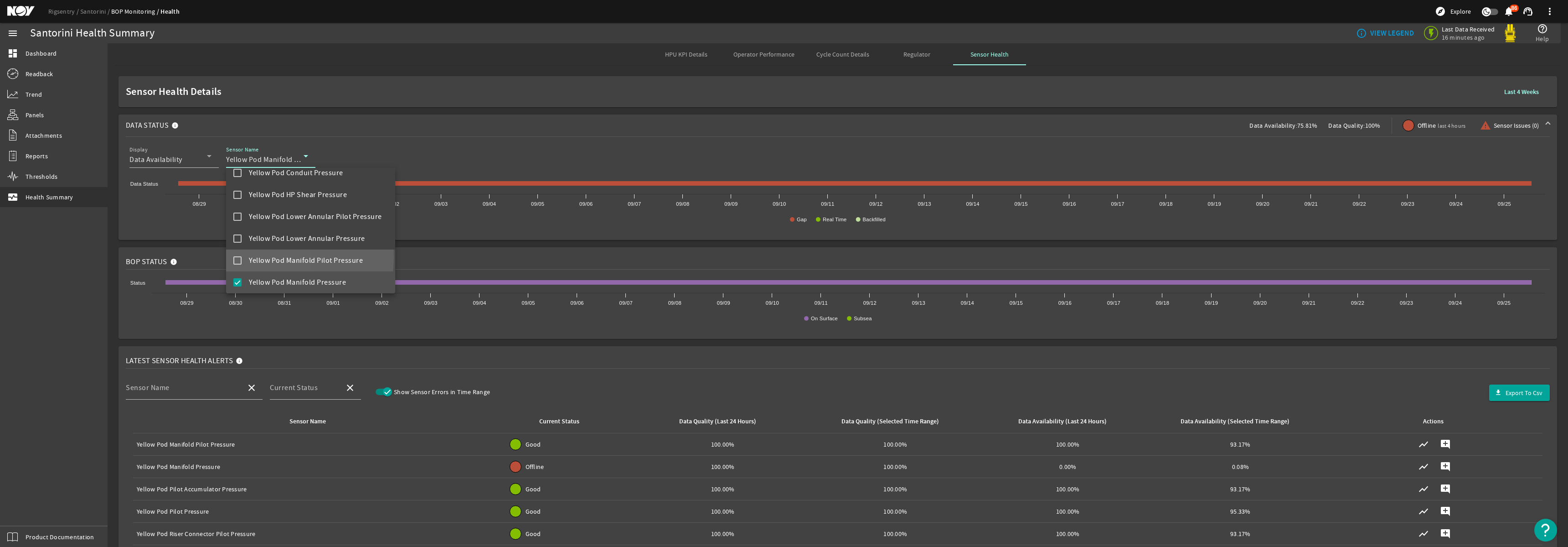
drag, startPoint x: 237, startPoint y: 256, endPoint x: 242, endPoint y: 273, distance: 17.7
click at [237, 256] on mat-pseudo-checkbox at bounding box center [237, 260] width 8 height 8
click at [238, 282] on mat-pseudo-checkbox at bounding box center [237, 282] width 8 height 8
click at [442, 84] on div at bounding box center [784, 274] width 1568 height 547
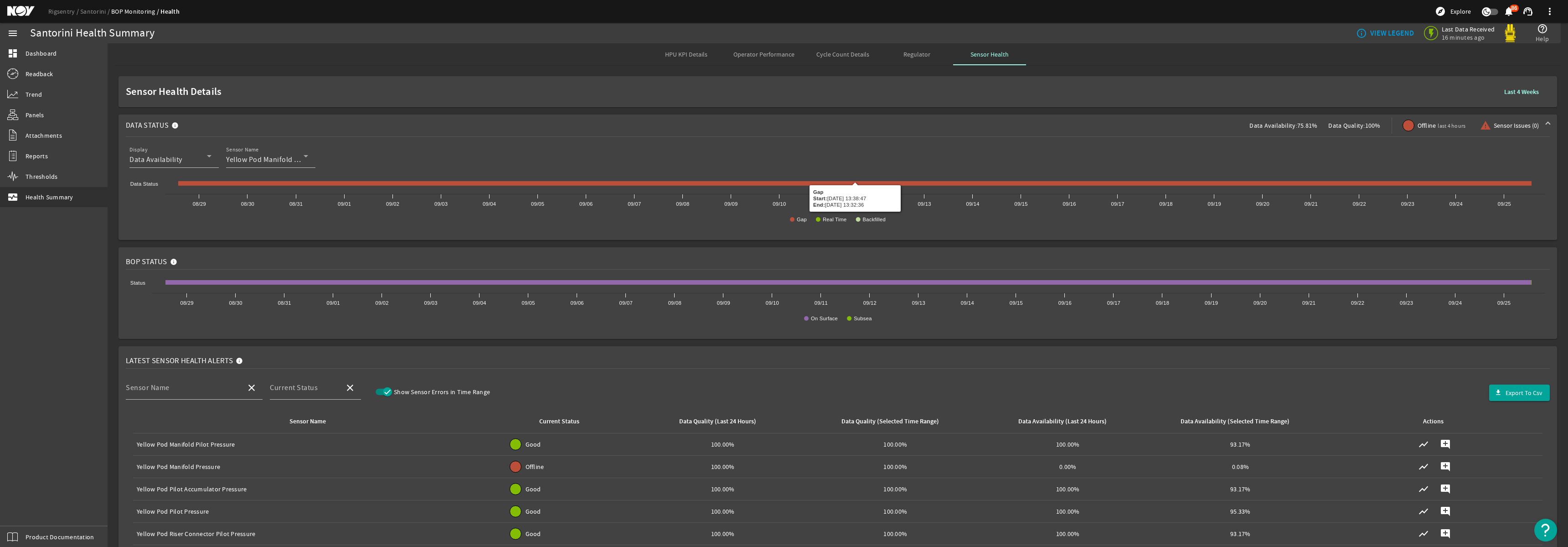
click at [1415, 128] on div "Offline last 4 hours" at bounding box center [1434, 125] width 85 height 11
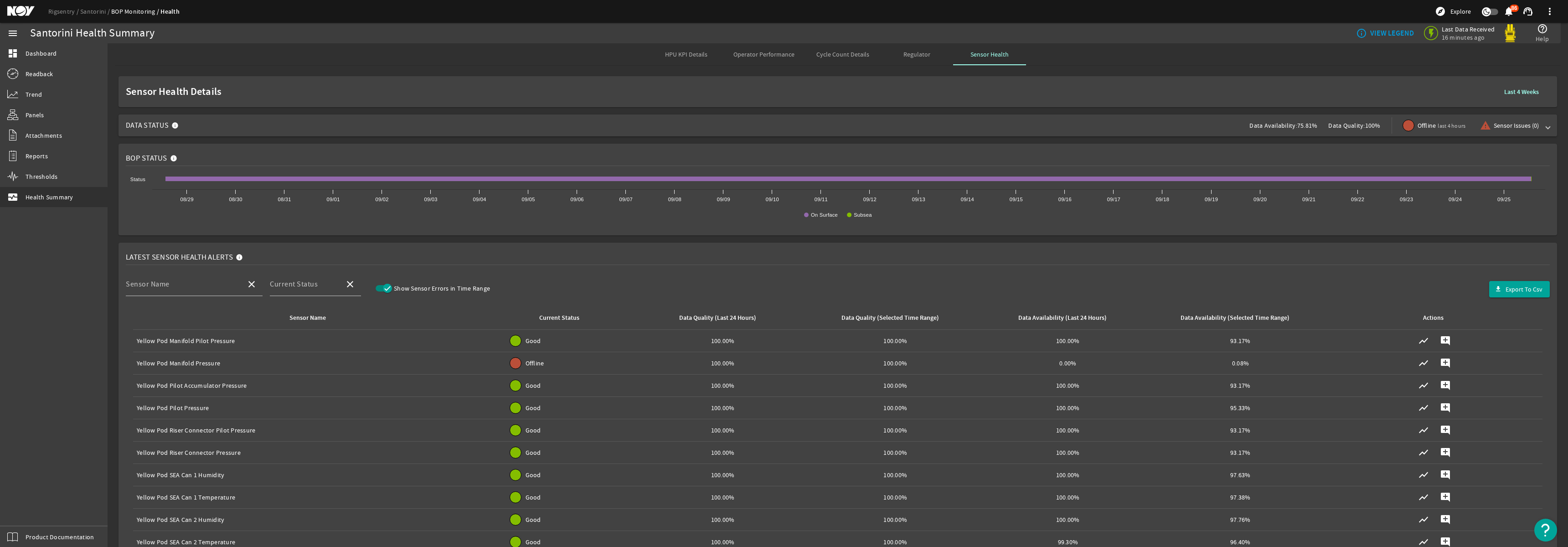
click at [1461, 129] on span "last 4 hours" at bounding box center [1452, 126] width 28 height 7
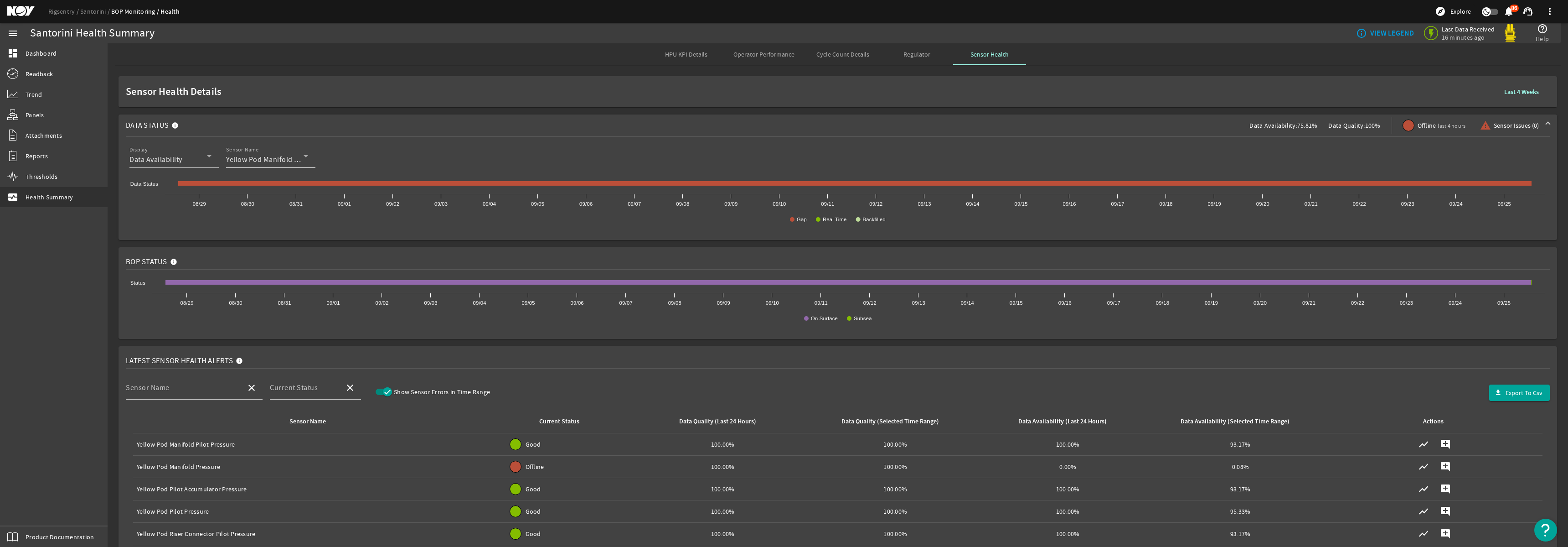
click at [306, 156] on icon at bounding box center [306, 157] width 4 height 2
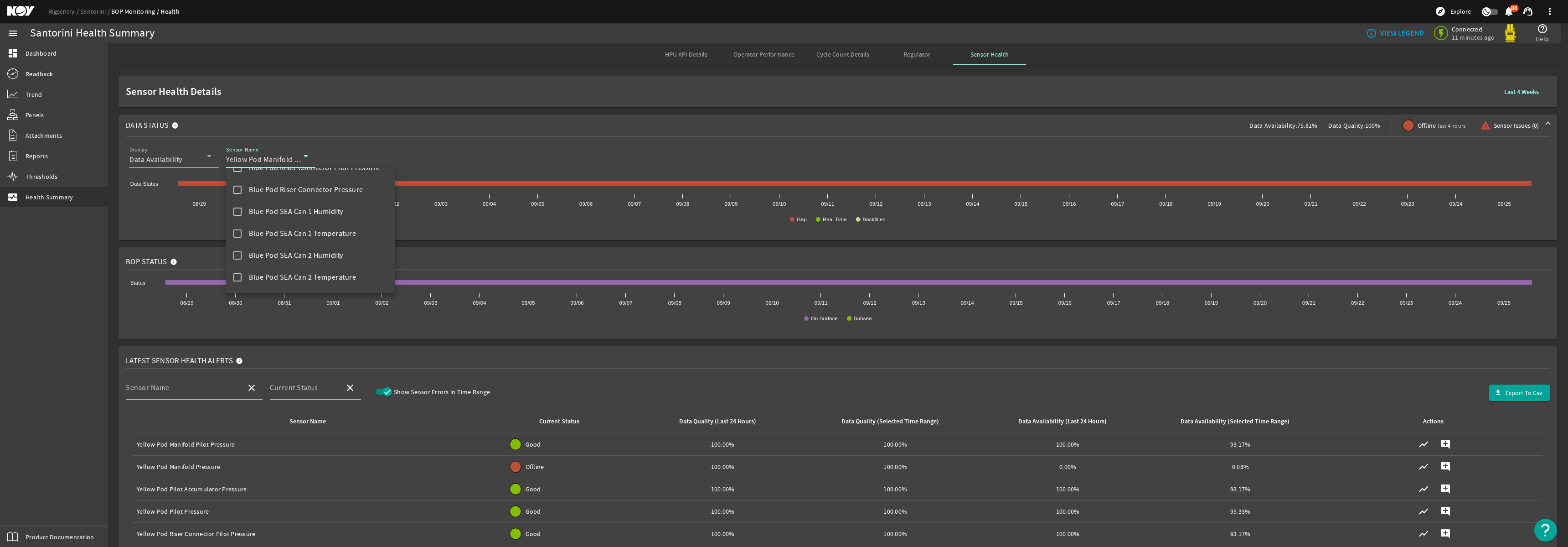
scroll to position [0, 0]
click at [438, 109] on div at bounding box center [784, 274] width 1568 height 547
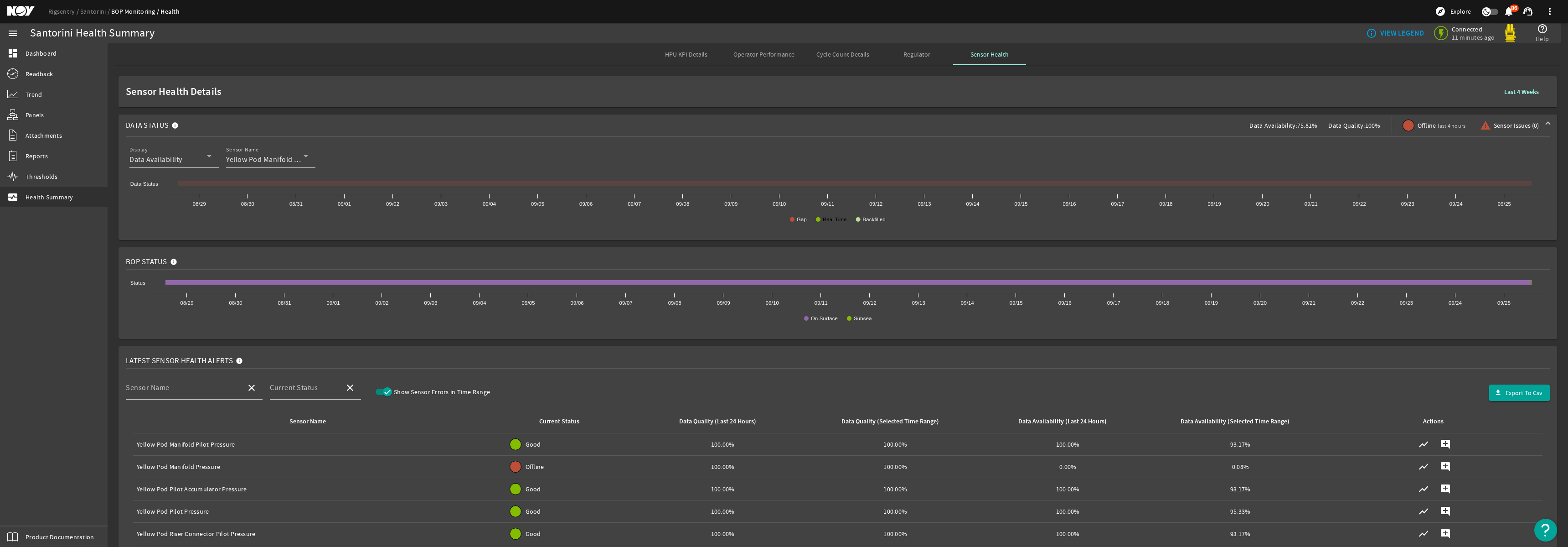
click at [830, 222] on text "Real Time" at bounding box center [835, 219] width 24 height 5
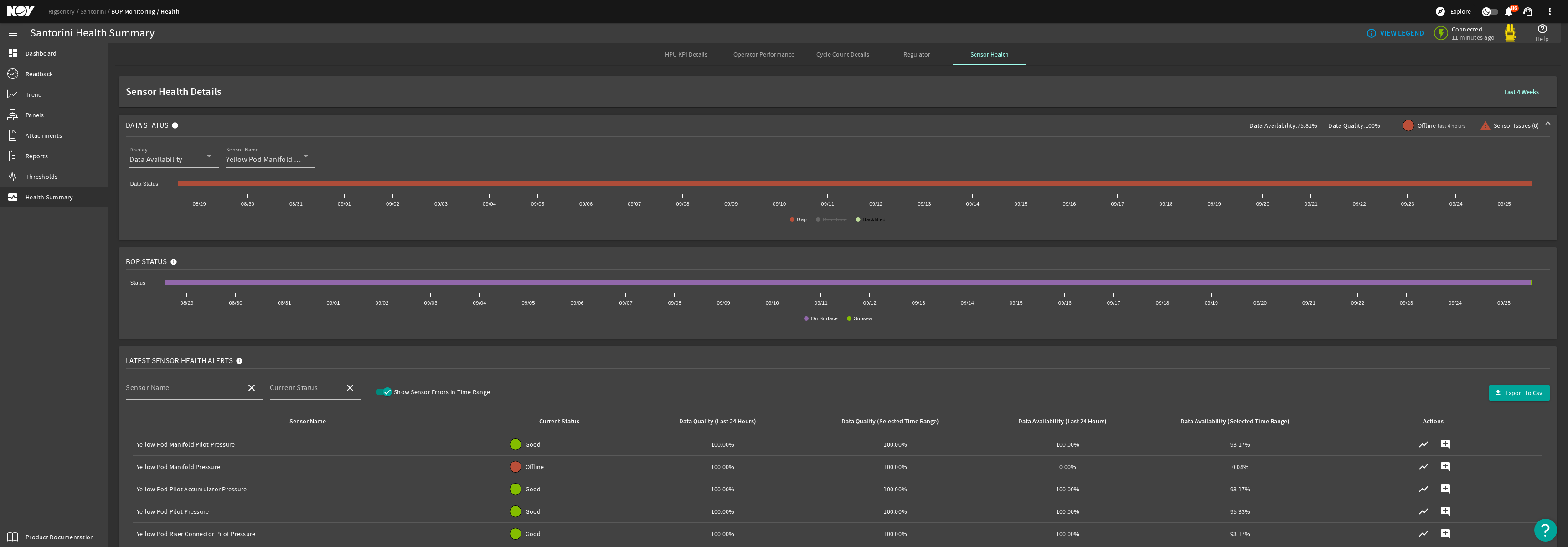
click at [884, 218] on text "Backfilled" at bounding box center [874, 219] width 23 height 5
click at [872, 224] on rect at bounding box center [838, 205] width 1424 height 55
click at [866, 222] on text "Backfilled" at bounding box center [874, 219] width 23 height 5
click at [849, 222] on rect at bounding box center [838, 205] width 1424 height 55
click at [835, 222] on text "Real Time" at bounding box center [835, 219] width 24 height 5
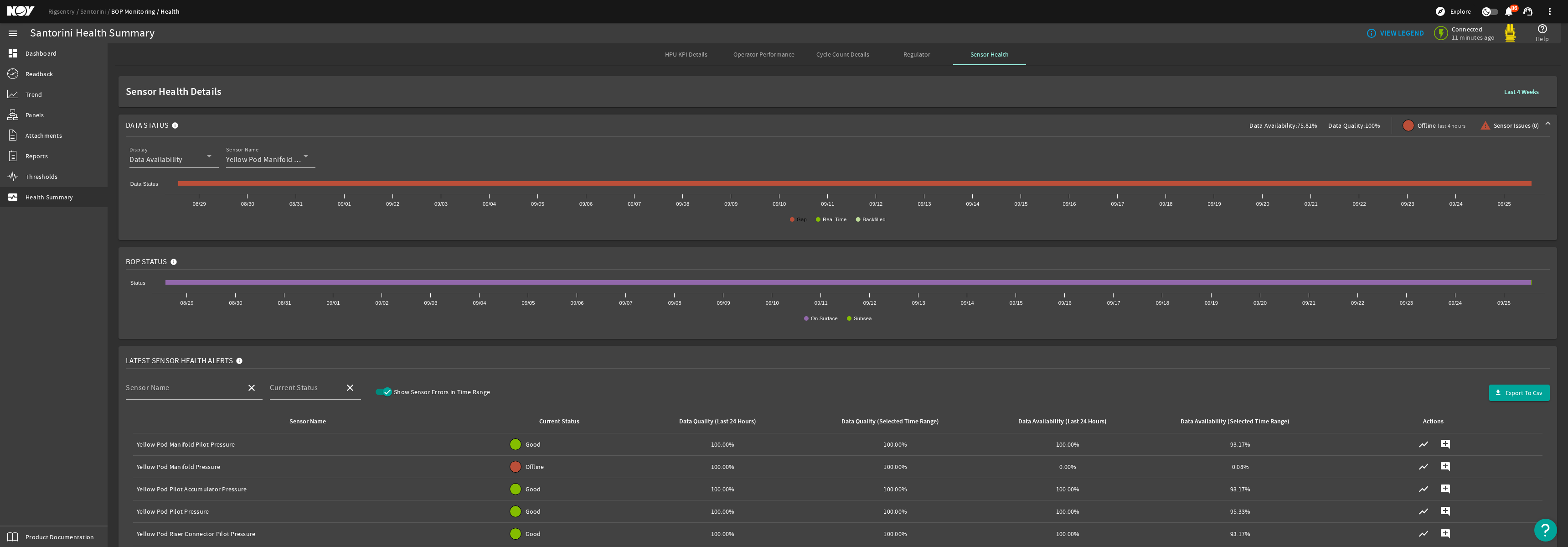
click at [805, 222] on text "Gap" at bounding box center [802, 219] width 10 height 5
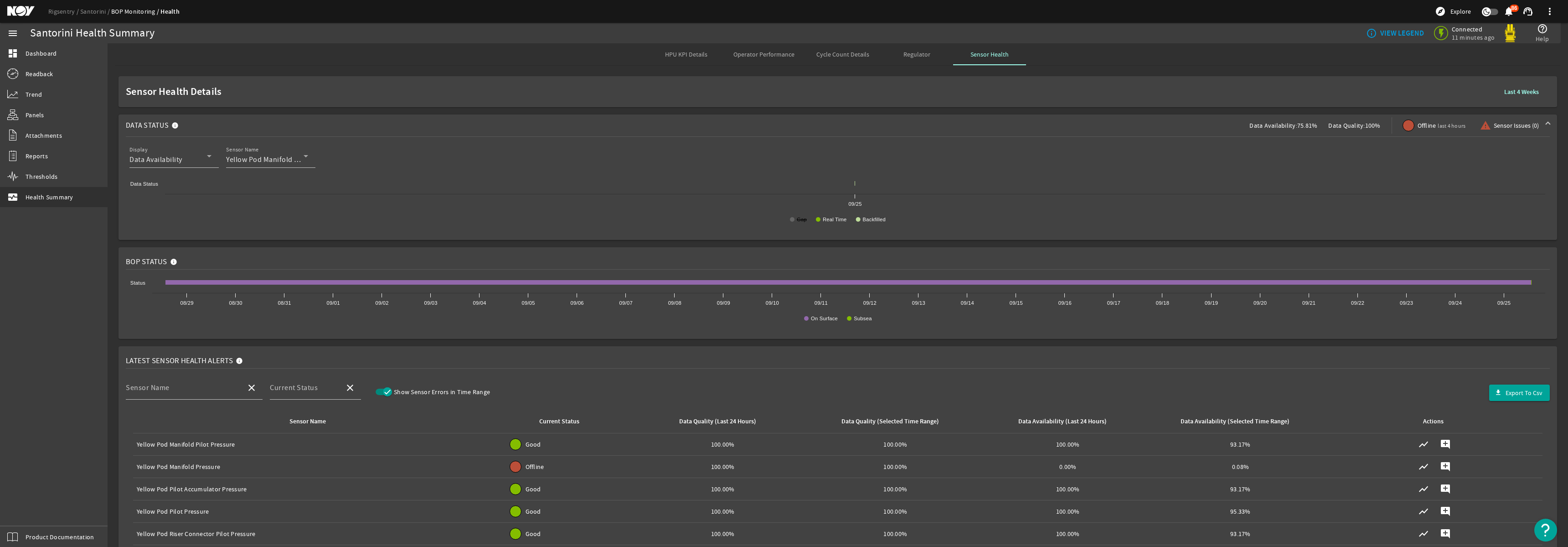
click at [802, 222] on text "Gap" at bounding box center [802, 219] width 10 height 5
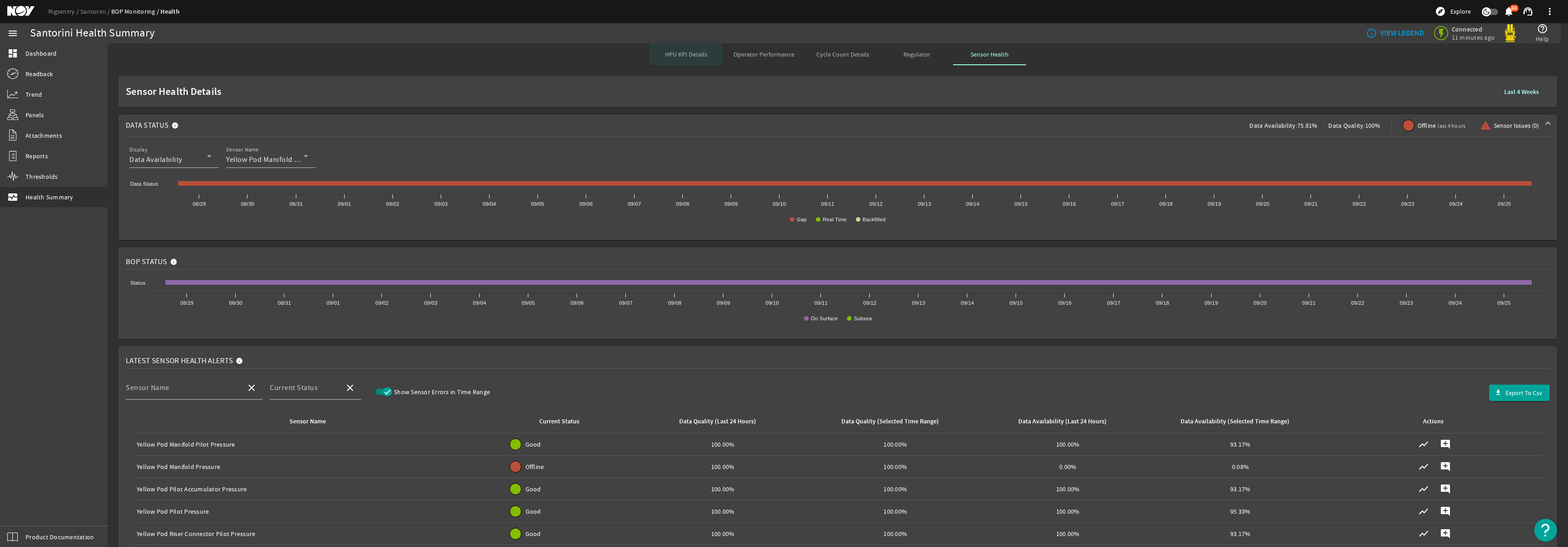
click at [690, 52] on span "HPU KPI Details" at bounding box center [687, 54] width 43 height 6
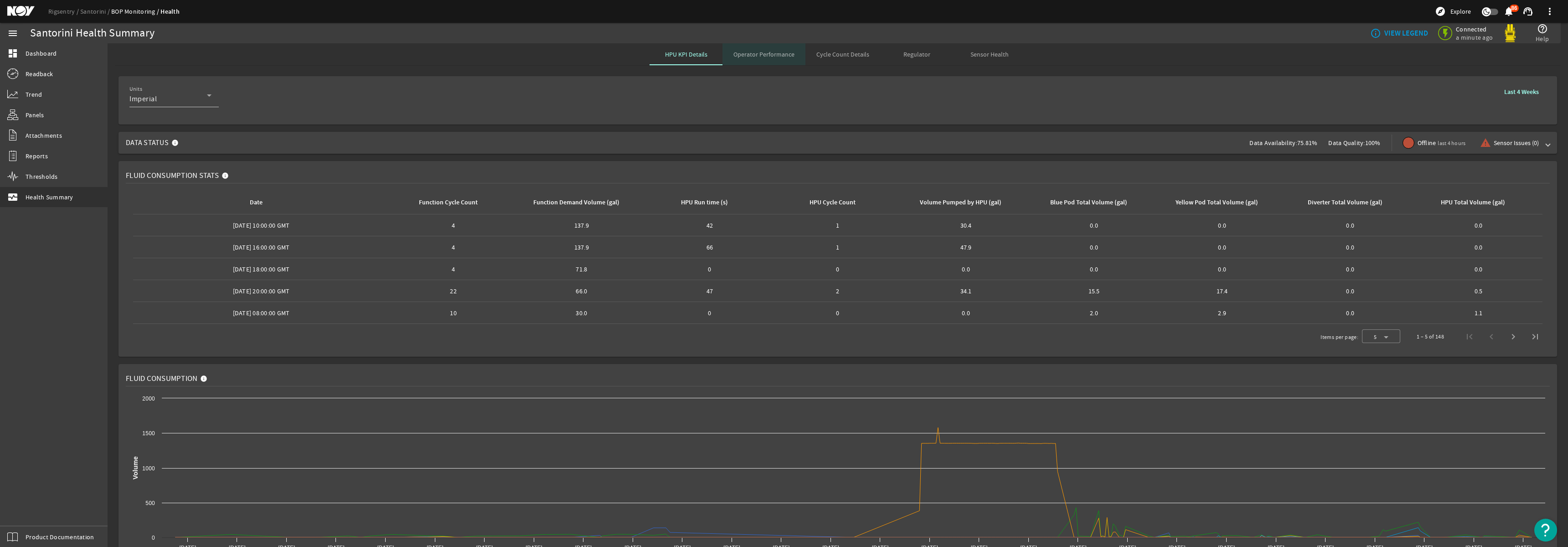
click at [770, 57] on span "Operator Performance" at bounding box center [764, 54] width 61 height 6
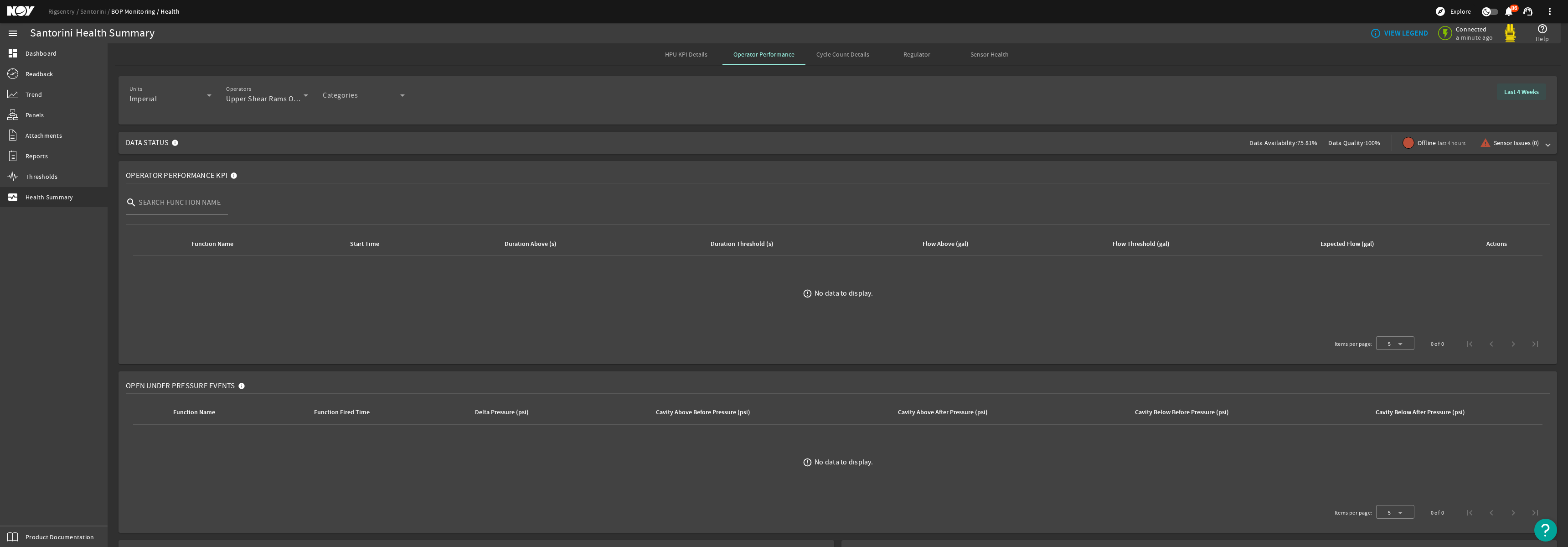
click at [1511, 91] on b "Last 4 Weeks" at bounding box center [1521, 92] width 35 height 9
click at [1465, 149] on b "Last 6 Months" at bounding box center [1466, 150] width 38 height 9
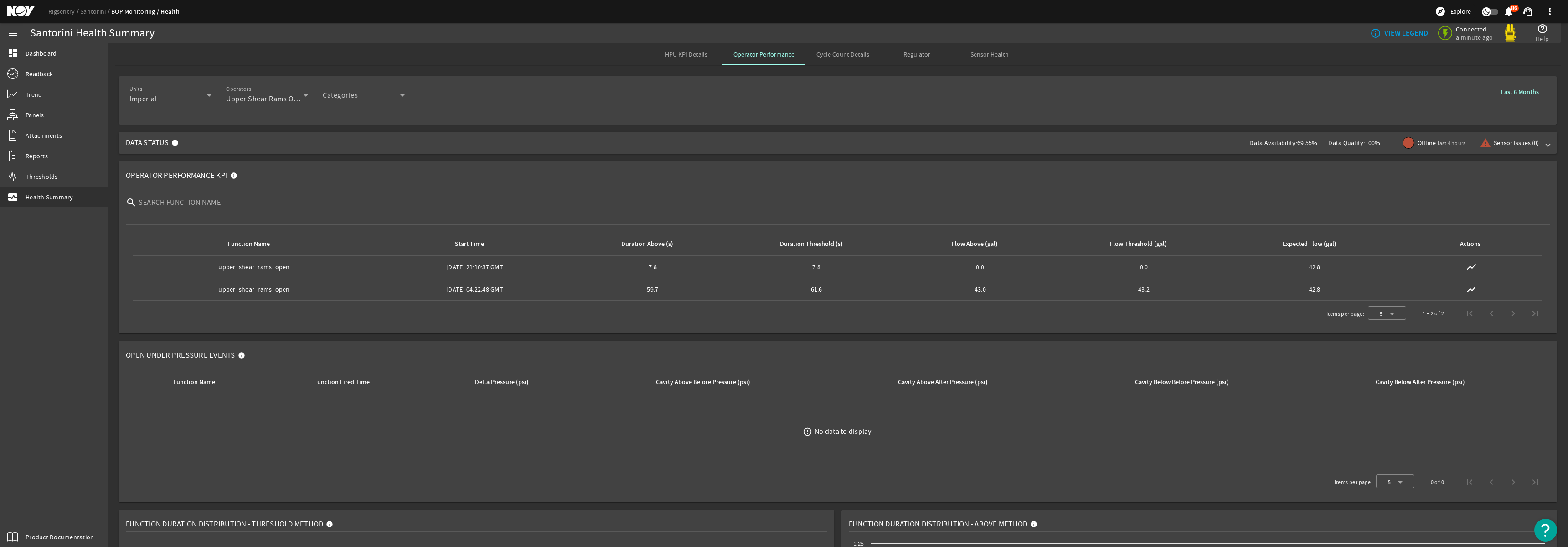
click at [281, 101] on span "Upper Shear Rams Open" at bounding box center [266, 99] width 80 height 9
drag, startPoint x: 462, startPoint y: 126, endPoint x: 322, endPoint y: 170, distance: 146.8
click at [462, 126] on div at bounding box center [784, 274] width 1568 height 547
drag, startPoint x: 838, startPoint y: 56, endPoint x: 903, endPoint y: 57, distance: 65.0
click at [838, 56] on span "Cycle Count Details" at bounding box center [842, 54] width 53 height 6
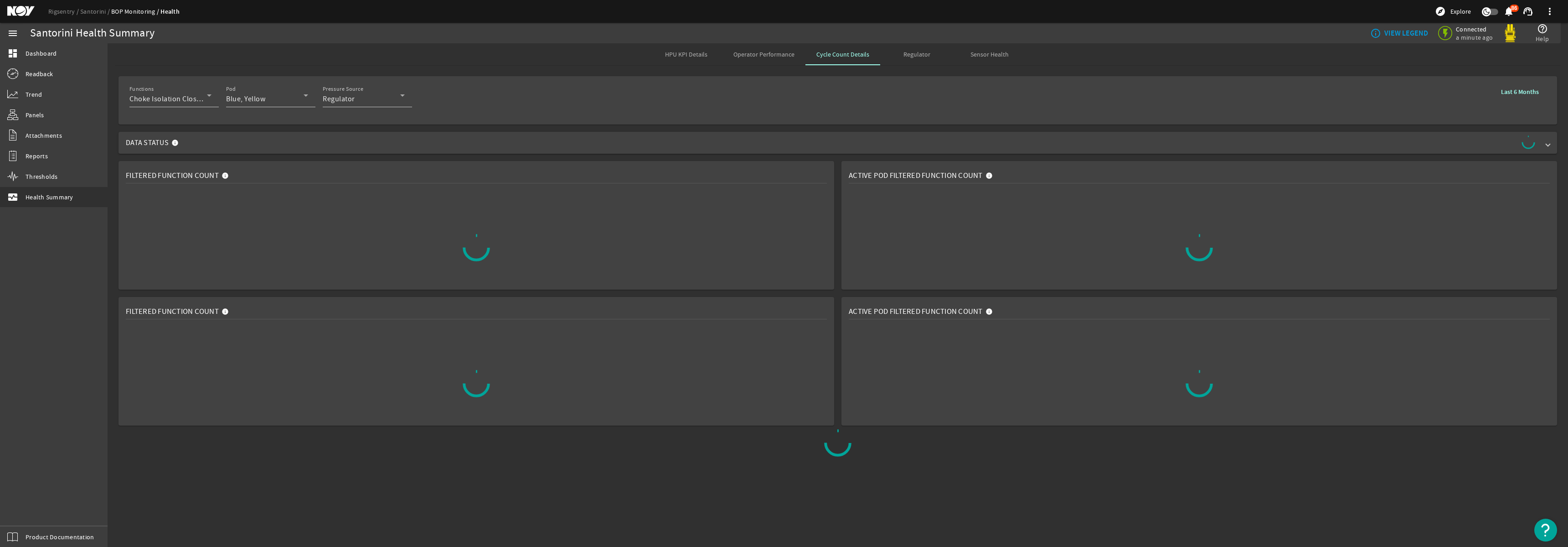
click at [919, 57] on span "Regulator" at bounding box center [917, 54] width 27 height 6
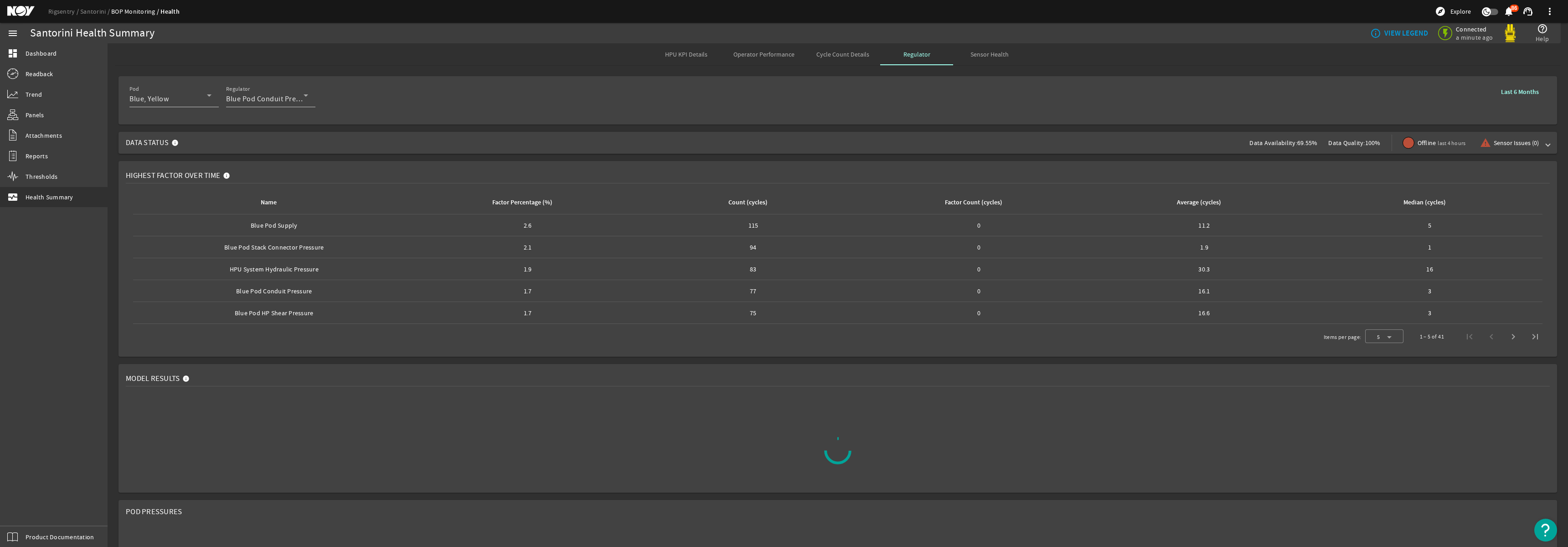
click at [985, 57] on span "Sensor Health" at bounding box center [989, 54] width 38 height 6
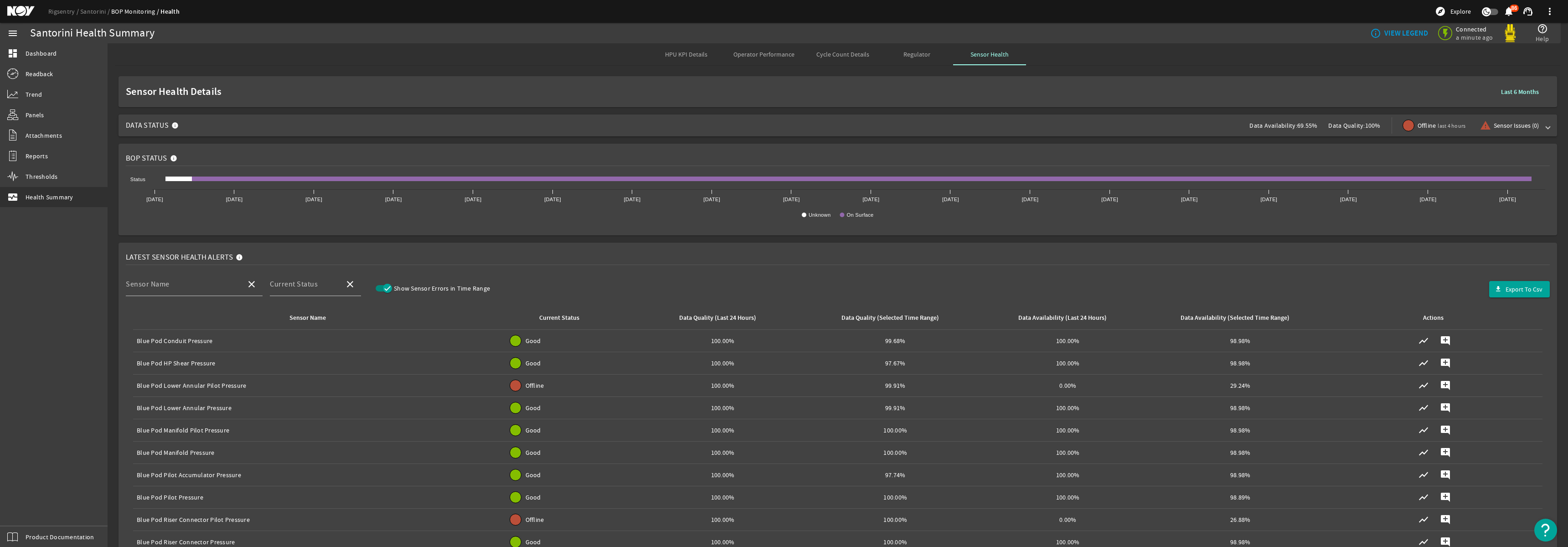
drag, startPoint x: 1318, startPoint y: 124, endPoint x: 1244, endPoint y: 121, distance: 74.1
click at [1244, 121] on span "Data Status Data Availability: 69.55% Data Quality: 100% Offline last 4 hours w…" at bounding box center [836, 125] width 1420 height 22
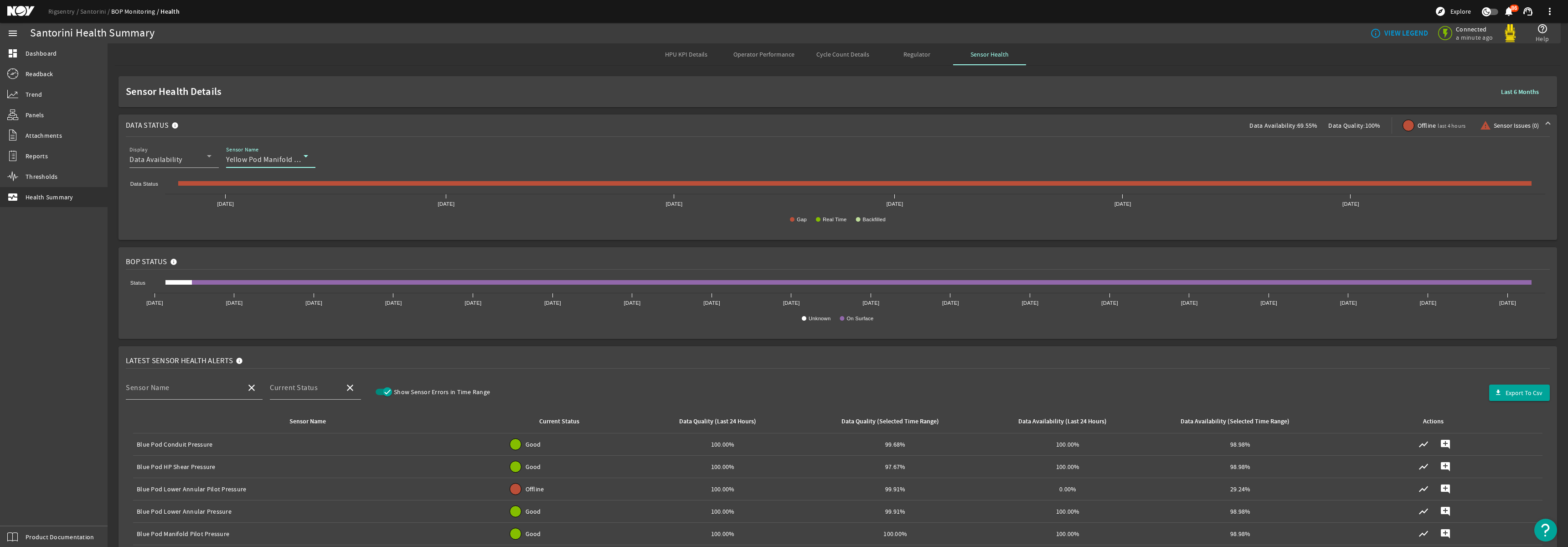
click at [303, 160] on icon at bounding box center [306, 156] width 11 height 11
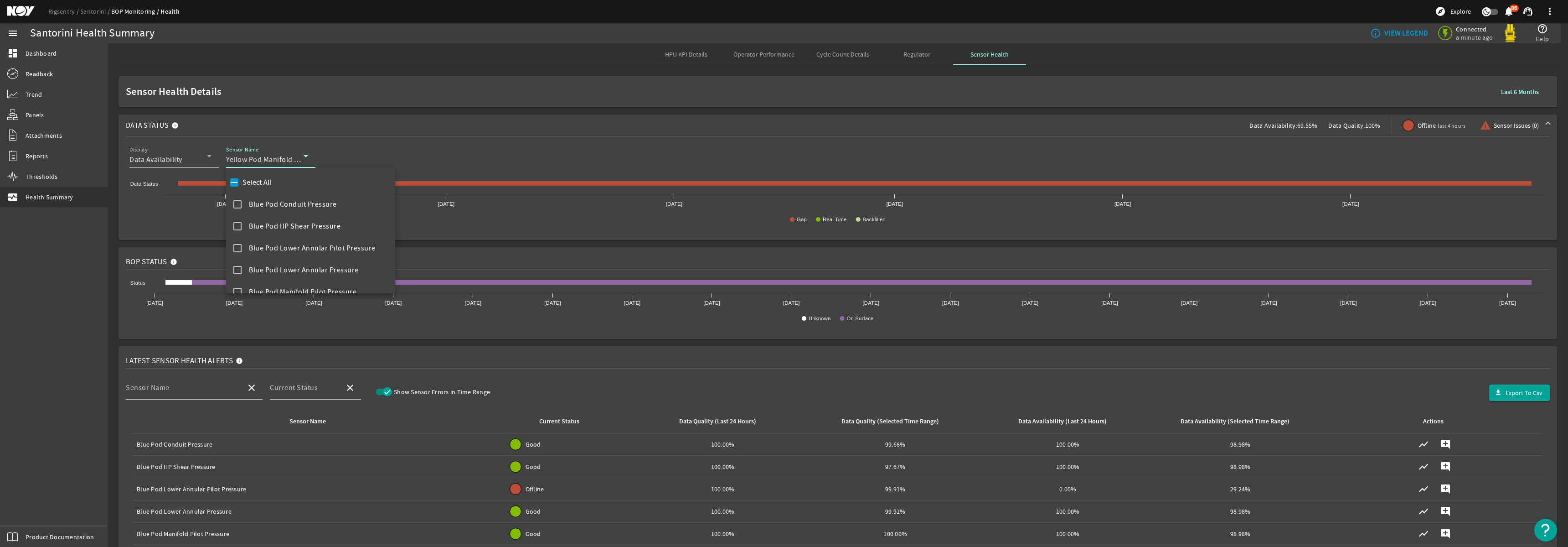
scroll to position [798, 0]
click at [237, 283] on mat-pseudo-checkbox at bounding box center [237, 282] width 8 height 8
click at [237, 206] on mat-pseudo-checkbox at bounding box center [237, 204] width 8 height 8
click at [515, 129] on div at bounding box center [784, 274] width 1568 height 547
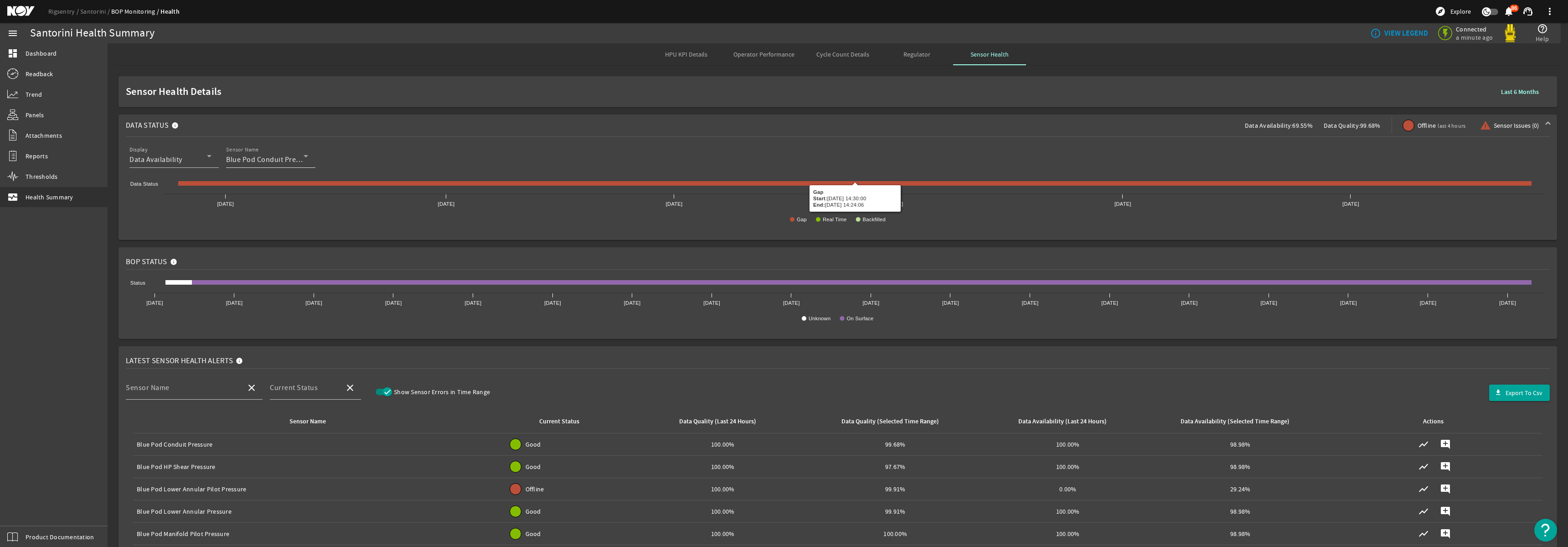
click at [298, 166] on div "Sensor Name Blue Pod Conduit Pressure" at bounding box center [267, 156] width 82 height 24
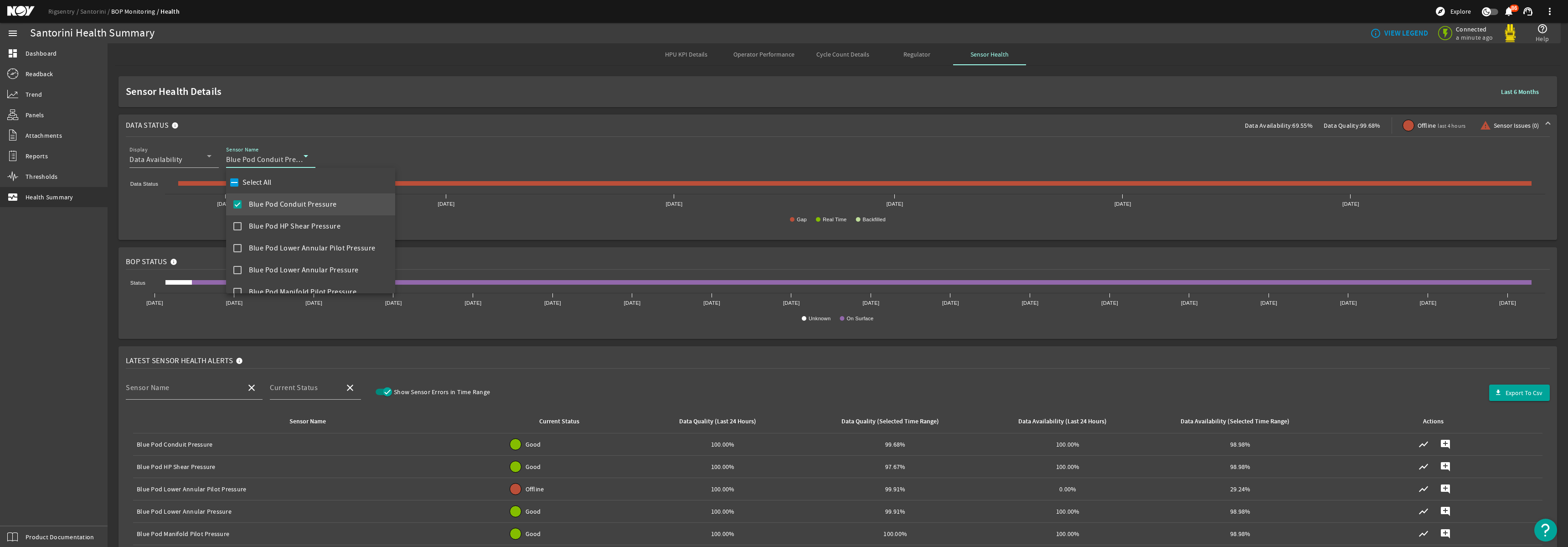
click at [500, 77] on div at bounding box center [784, 274] width 1568 height 547
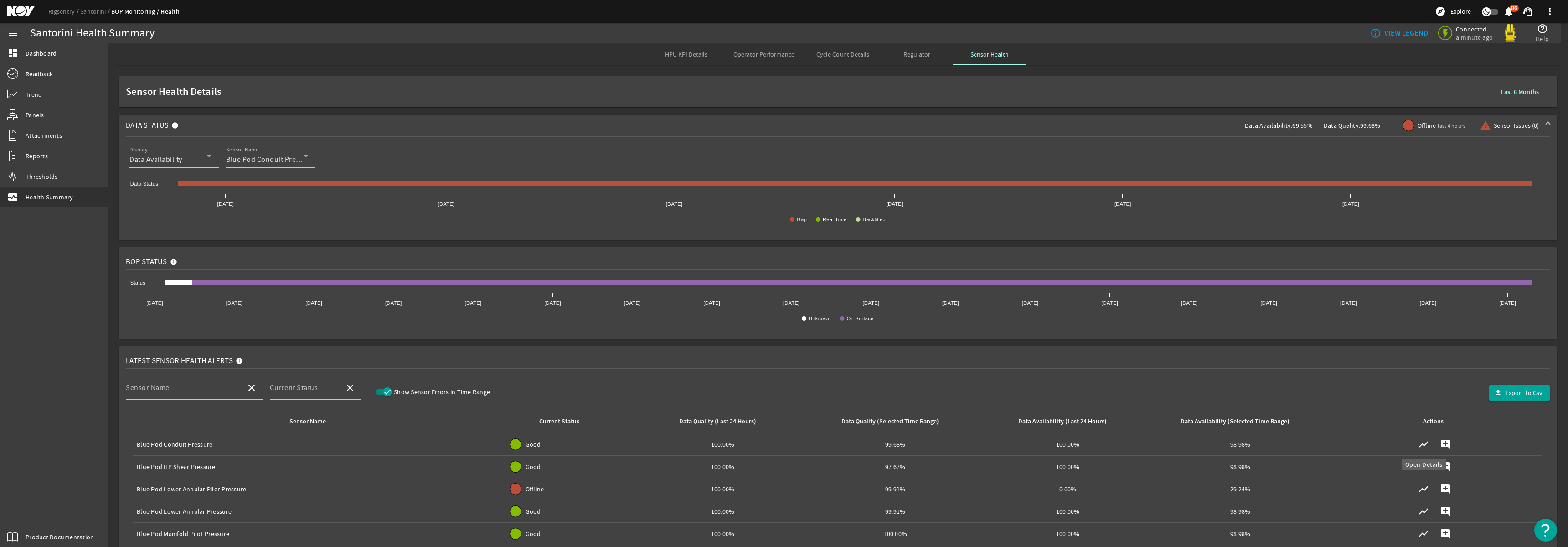
click at [1423, 443] on mat-icon "show_chart" at bounding box center [1424, 444] width 11 height 11
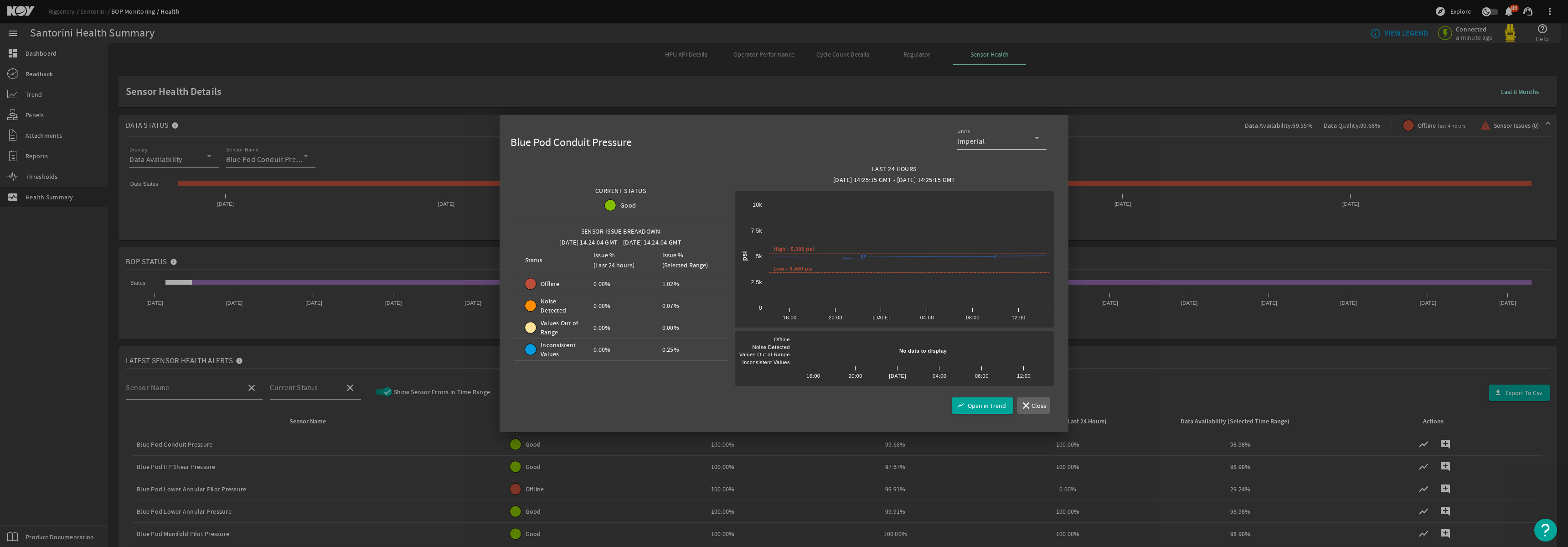
click at [1041, 406] on span "Close" at bounding box center [1039, 405] width 15 height 9
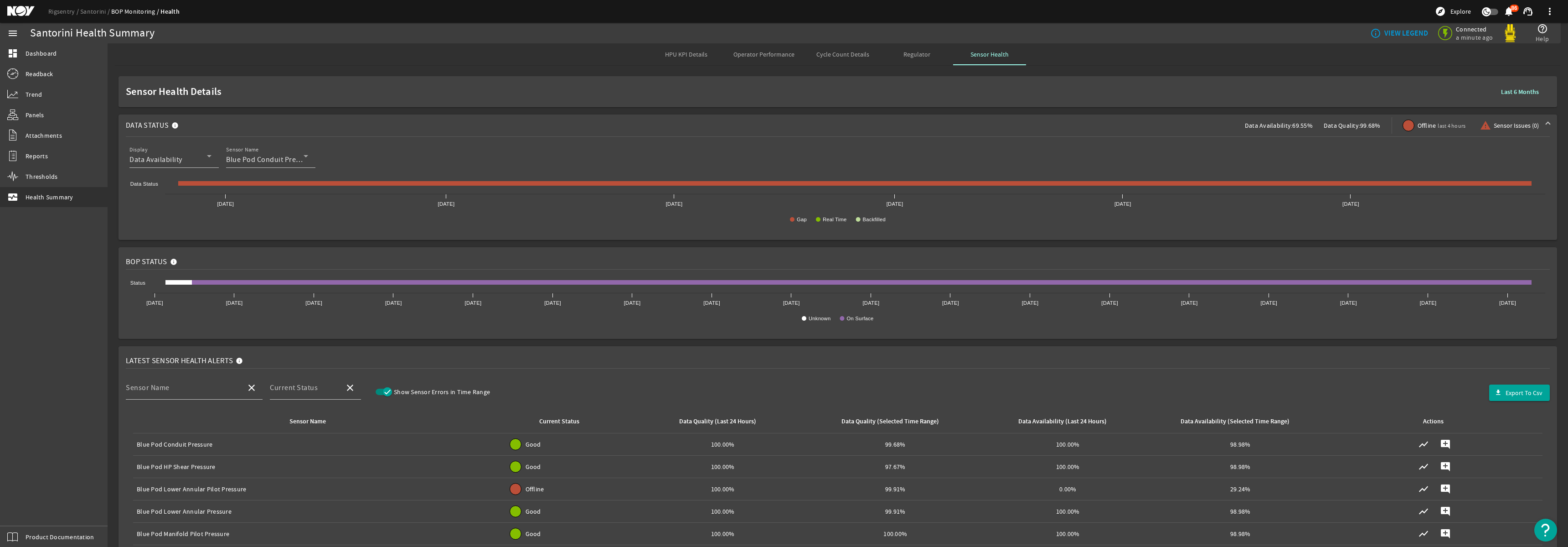
drag, startPoint x: 133, startPoint y: 440, endPoint x: 242, endPoint y: 441, distance: 109.0
click at [242, 441] on td "Sensor Name: Blue Pod Conduit Pressure" at bounding box center [313, 444] width 360 height 23
click at [1189, 65] on div "HPU KPI Details Operator Performance Cycle Count Details Regulator Sensor Health" at bounding box center [838, 54] width 1446 height 22
click at [269, 52] on div "HPU KPI Details Operator Performance Cycle Count Details Regulator Sensor Health" at bounding box center [838, 54] width 1446 height 22
click at [682, 57] on span "HPU KPI Details" at bounding box center [687, 54] width 43 height 6
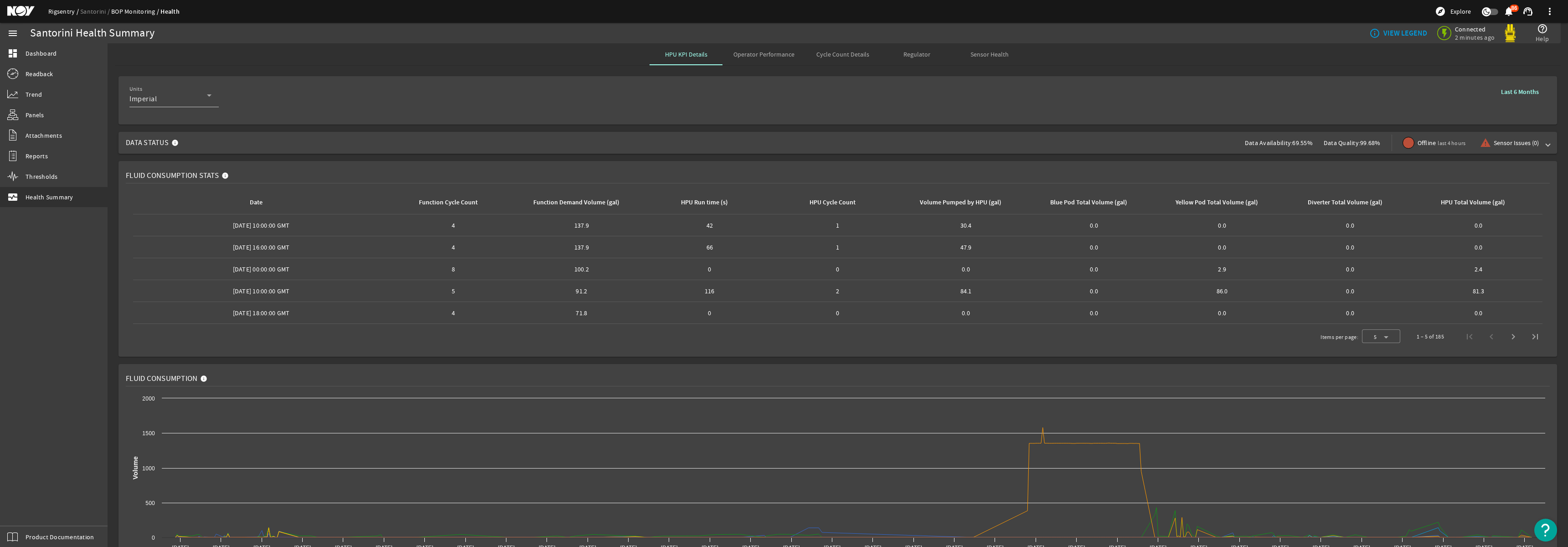
click at [65, 14] on link "Rigsentry" at bounding box center [64, 11] width 32 height 8
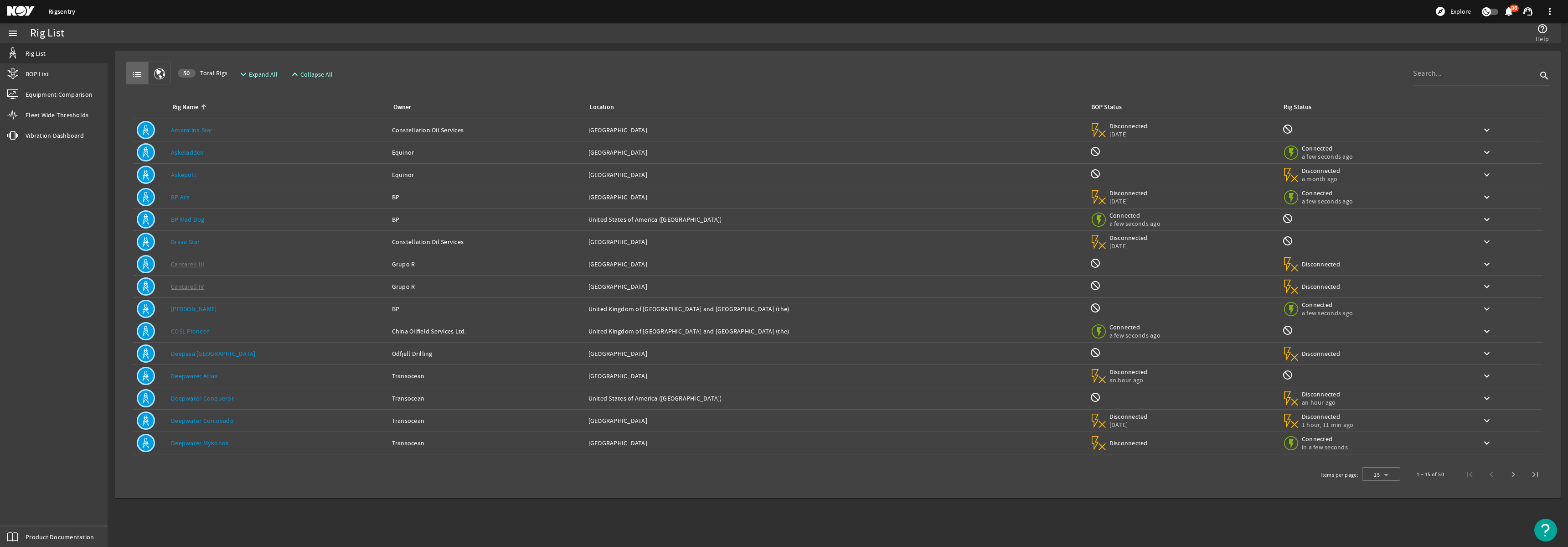
click at [1447, 74] on input at bounding box center [1475, 74] width 124 height 11
click at [286, 416] on div "Rig Name: [PERSON_NAME]" at bounding box center [278, 420] width 214 height 9
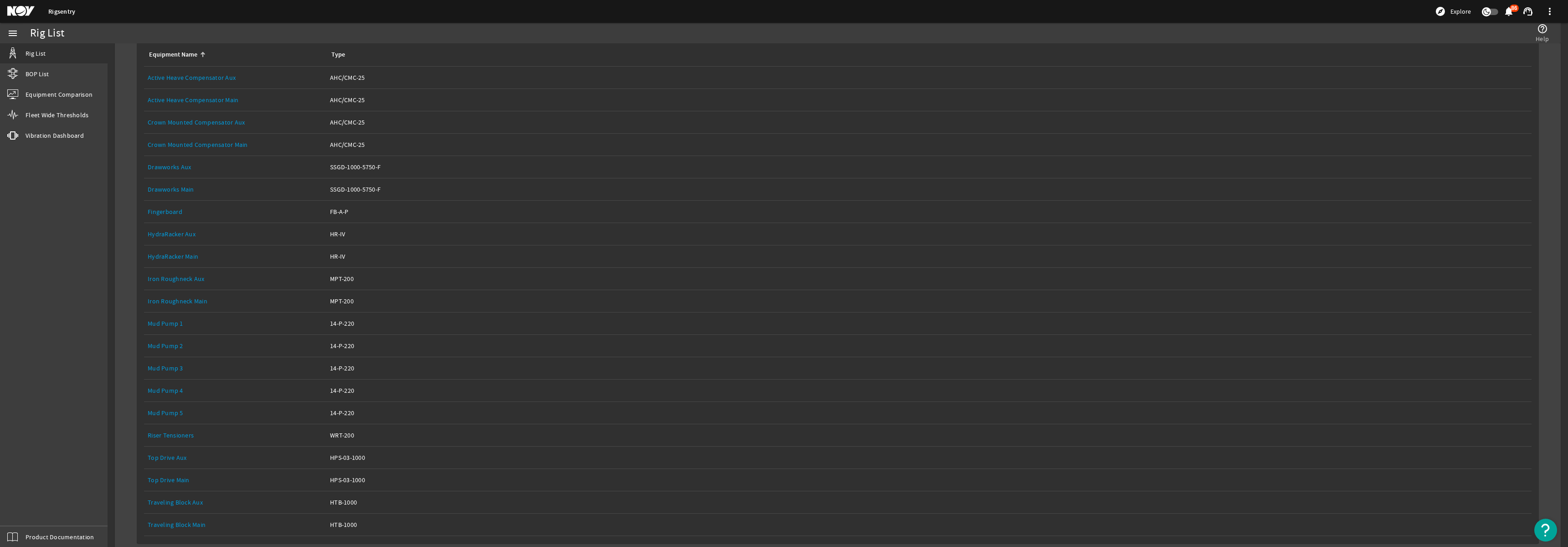
scroll to position [456, 0]
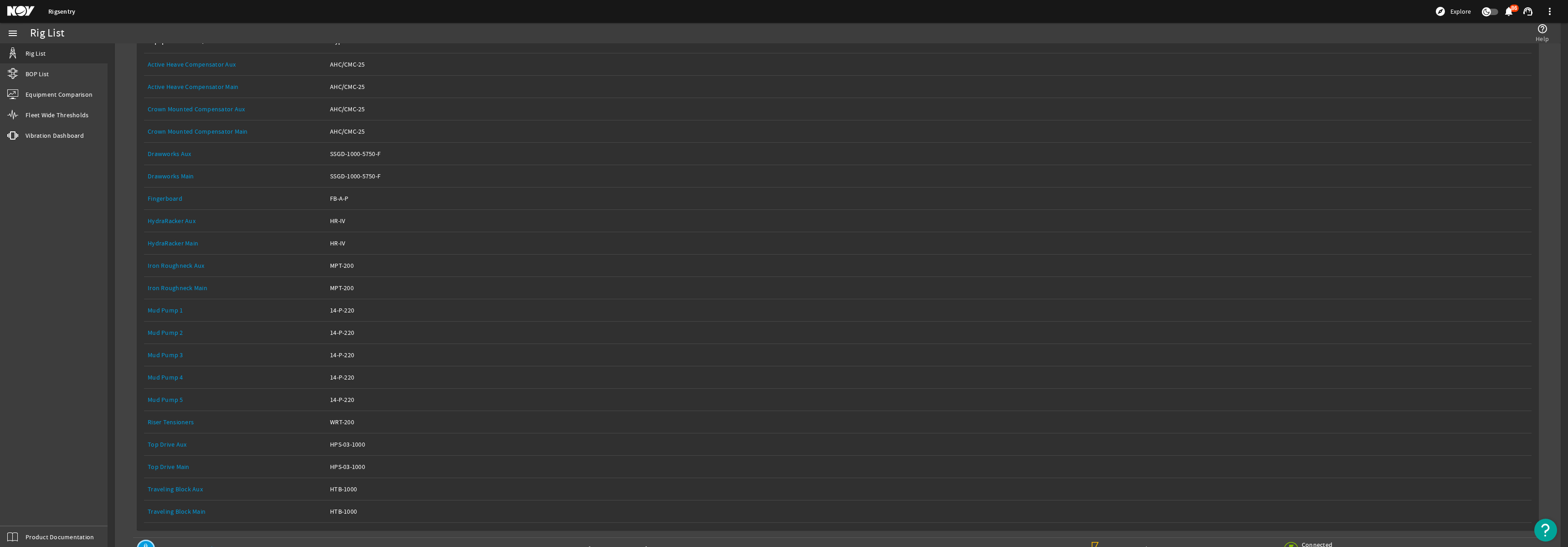
click at [170, 468] on link "Top Drive Main" at bounding box center [169, 466] width 42 height 8
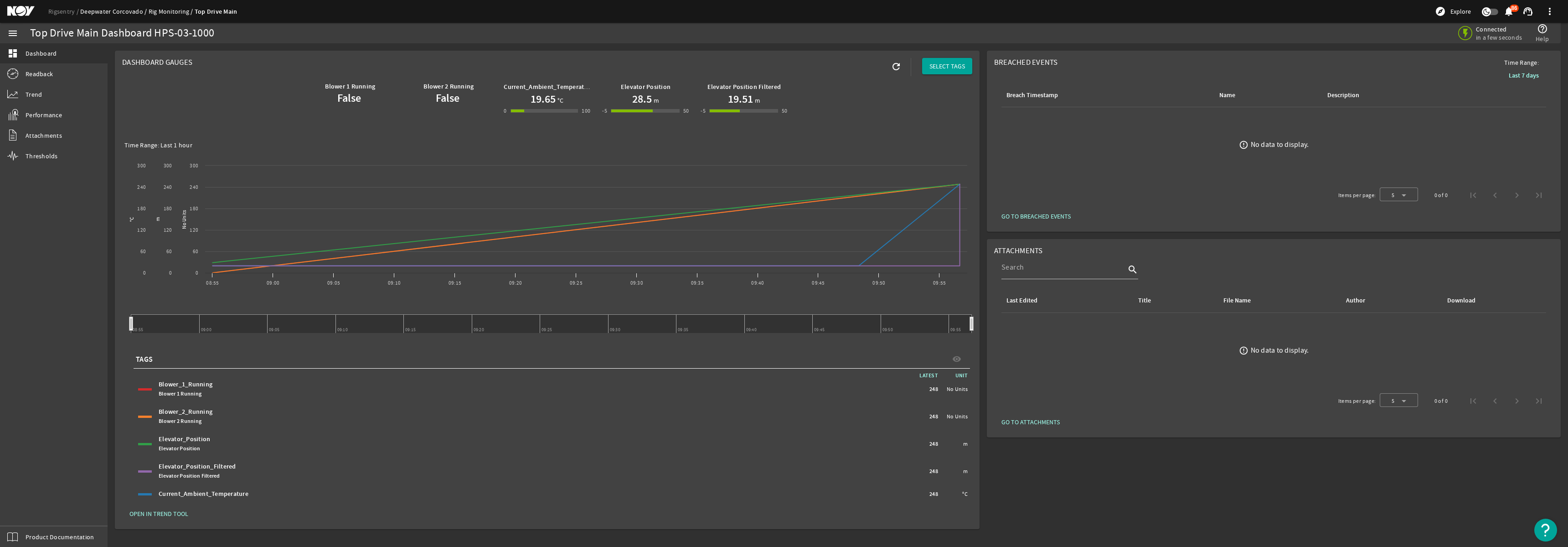
click at [96, 12] on link "Deepwater Corcovado" at bounding box center [114, 11] width 68 height 8
